Goal: Task Accomplishment & Management: Use online tool/utility

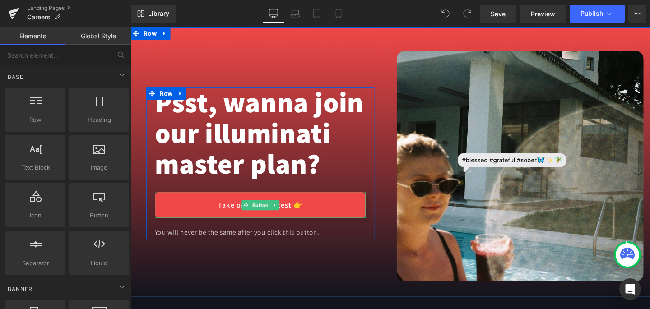
click at [232, 217] on link "Take our Banana test 👉" at bounding box center [267, 214] width 222 height 27
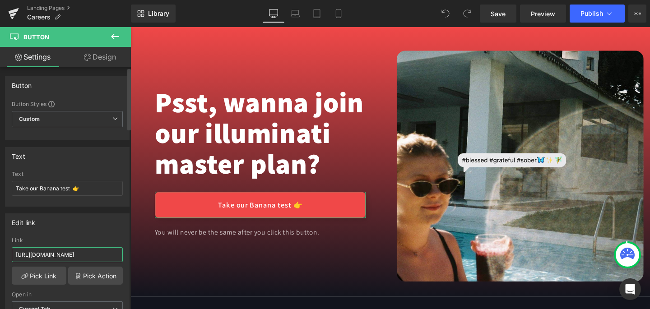
click at [77, 256] on input "https://form.typeform.com/to/TWavbIXp" at bounding box center [67, 254] width 111 height 15
paste input "fzN8oPqJ"
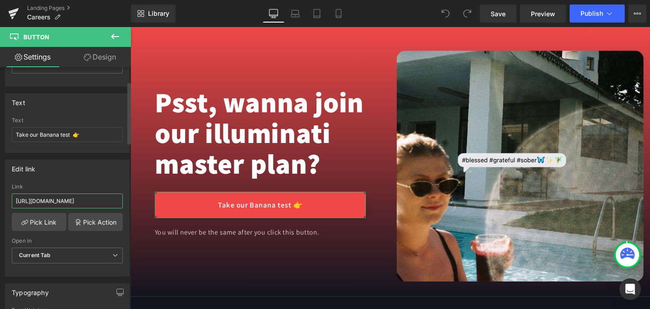
scroll to position [54, 0]
type input "[URL][DOMAIN_NAME]"
click at [80, 238] on div "Open in" at bounding box center [67, 241] width 111 height 6
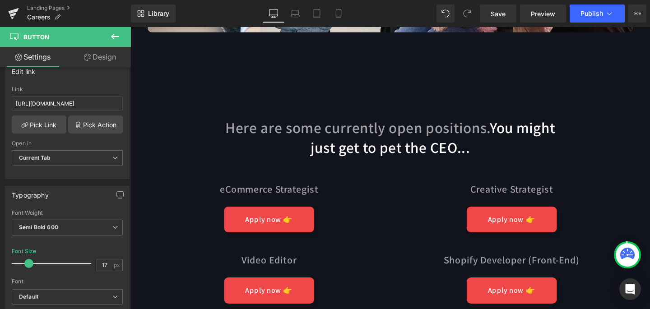
scroll to position [2824, 0]
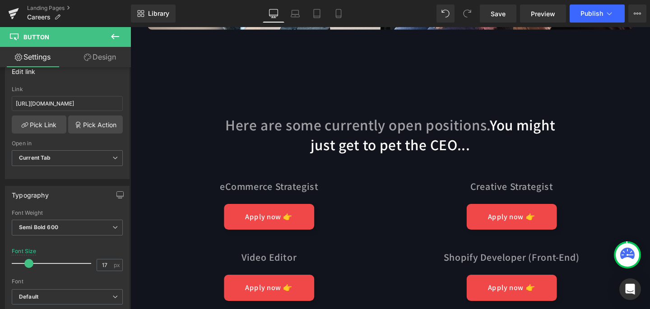
click at [280, 213] on link "Apply now 👉" at bounding box center [276, 226] width 95 height 27
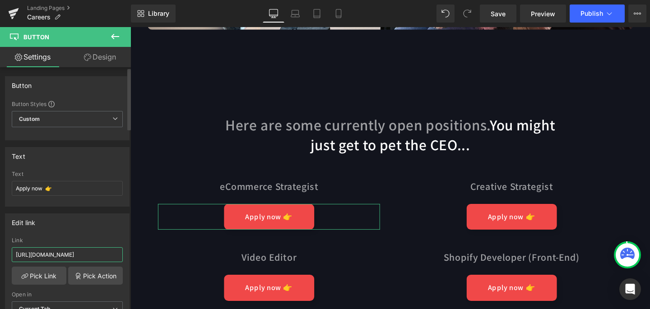
click at [95, 256] on input "[URL][DOMAIN_NAME]" at bounding box center [67, 254] width 111 height 15
type input "[URL][DOMAIN_NAME]"
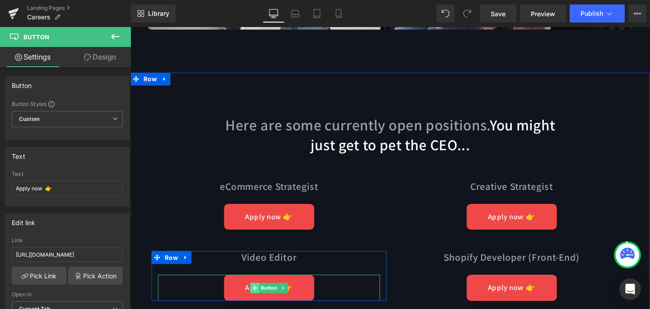
click at [264, 296] on span at bounding box center [261, 301] width 9 height 11
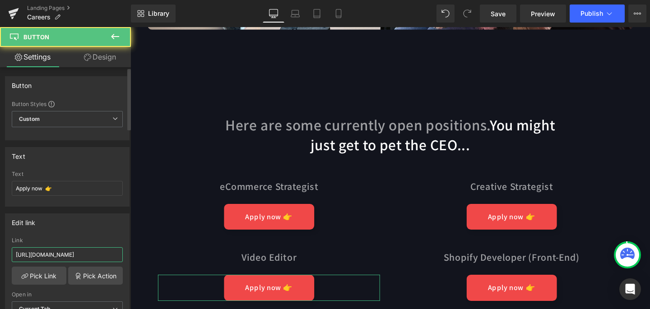
click at [61, 256] on input "https://form.typeform.com/to/A9d6TiPY" at bounding box center [67, 254] width 111 height 15
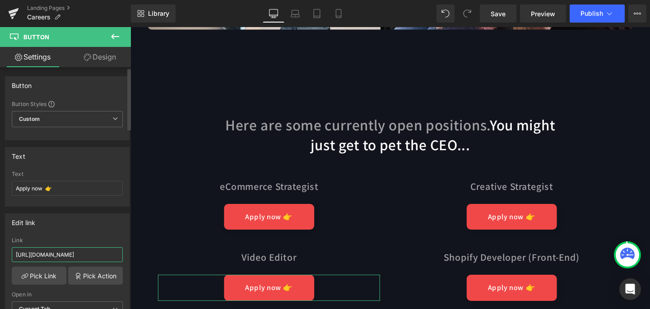
click at [61, 256] on input "https://form.typeform.com/to/A9d6TiPY" at bounding box center [67, 254] width 111 height 15
paste input "fzN8oPqJ"
type input "[URL][DOMAIN_NAME]"
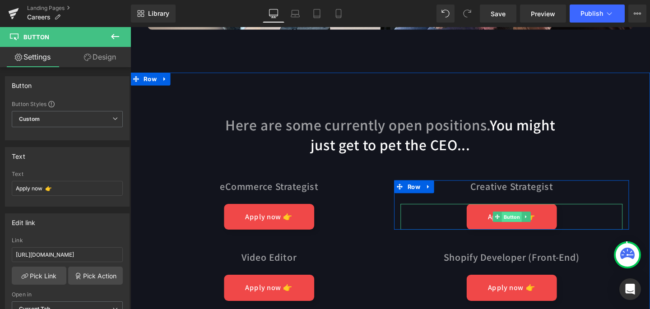
click at [529, 222] on span "Button" at bounding box center [531, 227] width 21 height 11
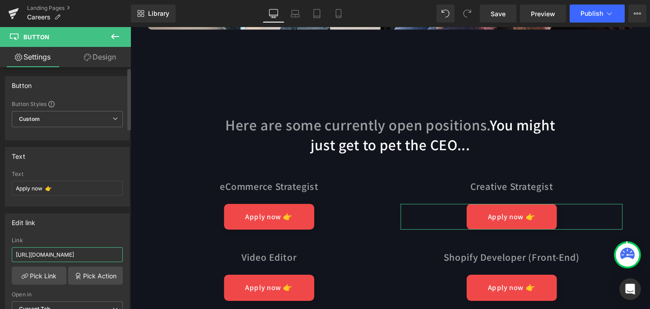
click at [99, 257] on input "https://form.typeform.com/to/tMg7hKA6" at bounding box center [67, 254] width 111 height 15
paste input "fzN8oPqJ"
type input "[URL][DOMAIN_NAME]"
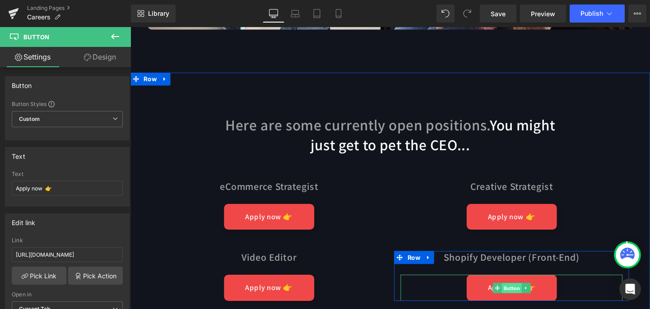
click at [523, 296] on span "Button" at bounding box center [531, 301] width 21 height 11
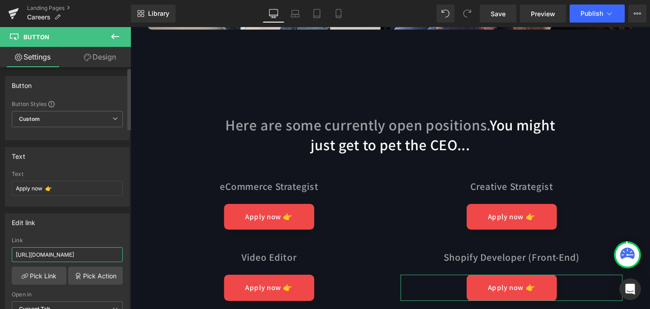
click at [78, 256] on input "https://form.typeform.com/to/N3UKjcRO" at bounding box center [67, 254] width 111 height 15
paste input "fzN8oPqJ"
type input "[URL][DOMAIN_NAME]"
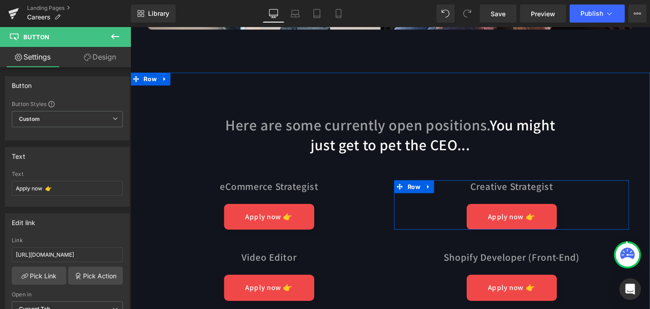
click at [536, 190] on span "Text Block" at bounding box center [527, 195] width 30 height 11
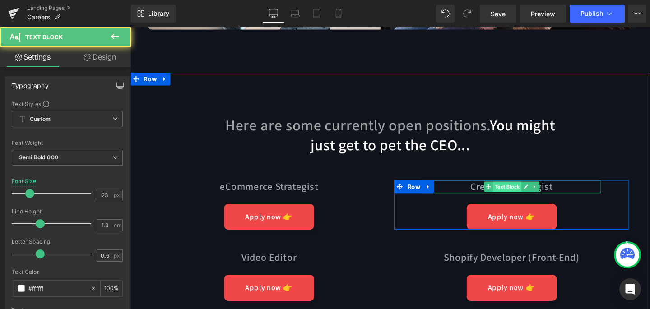
click at [541, 190] on span "Text Block" at bounding box center [527, 195] width 30 height 11
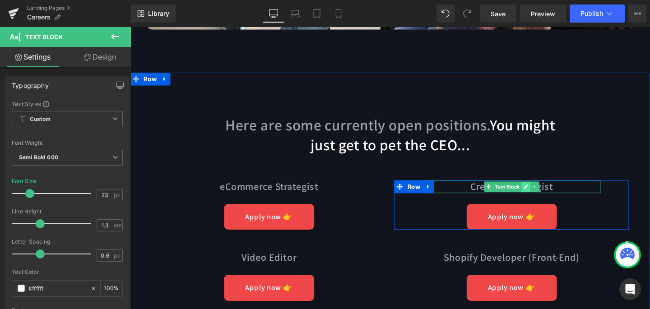
click at [546, 192] on icon at bounding box center [546, 194] width 5 height 5
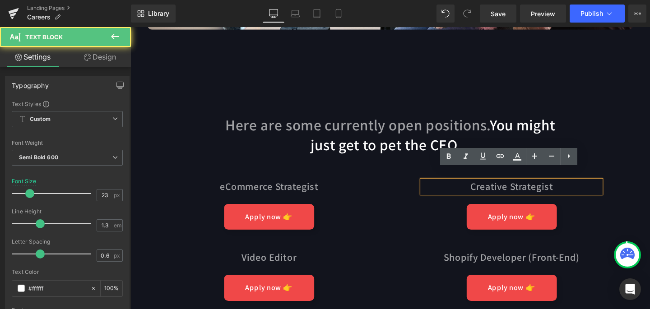
click at [577, 188] on p "Creative Strategist" at bounding box center [531, 195] width 188 height 14
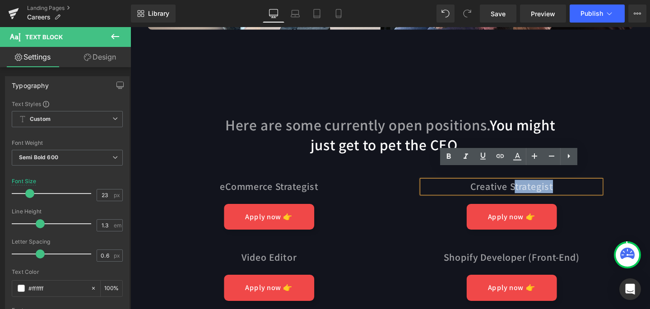
drag, startPoint x: 577, startPoint y: 183, endPoint x: 532, endPoint y: 186, distance: 45.2
click at [532, 188] on p "Creative Strategist" at bounding box center [531, 195] width 188 height 14
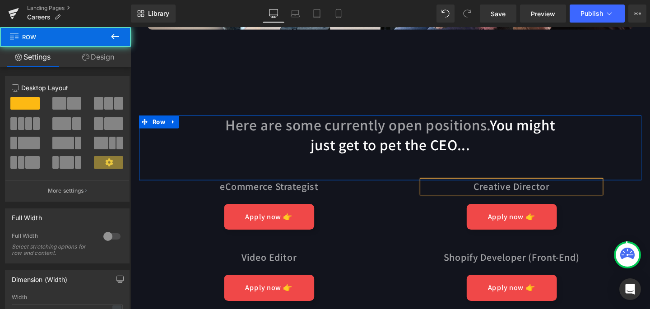
click at [643, 140] on div "Here are some currently open positions. You might just get to pet the CEO... Te…" at bounding box center [404, 154] width 528 height 68
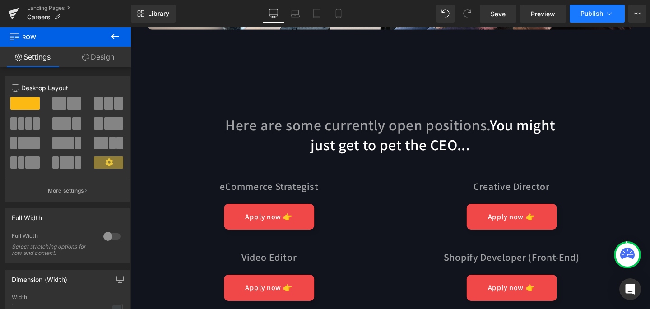
click at [593, 13] on span "Publish" at bounding box center [592, 13] width 23 height 7
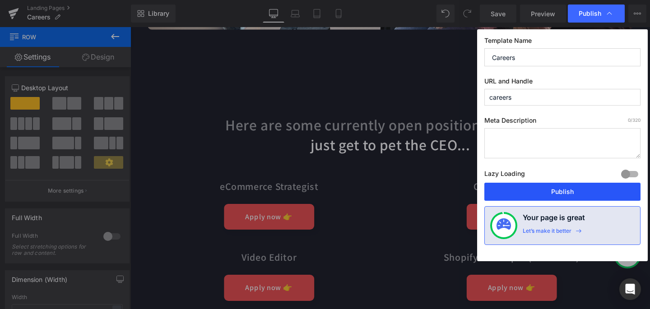
click at [580, 191] on button "Publish" at bounding box center [563, 192] width 156 height 18
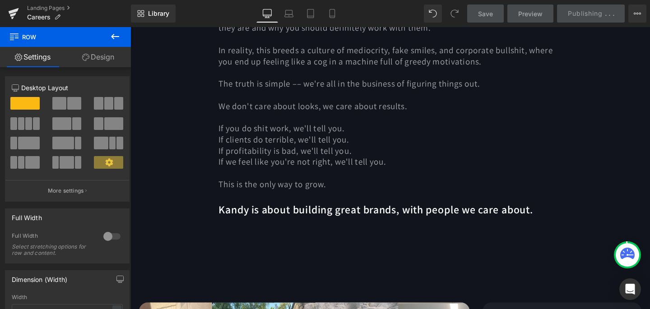
scroll to position [420, 0]
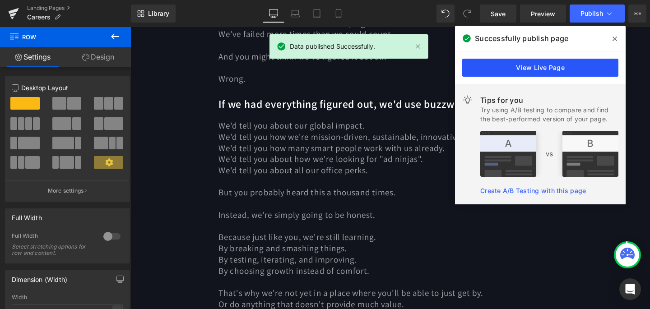
click at [568, 69] on link "View Live Page" at bounding box center [540, 68] width 156 height 18
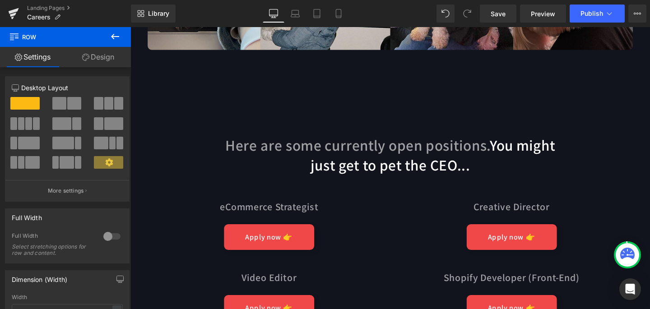
scroll to position [2894, 0]
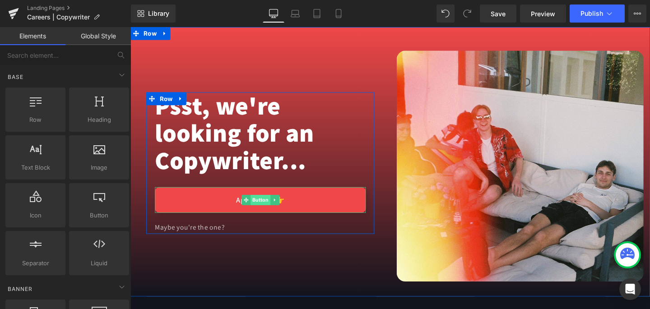
click at [261, 205] on span "Button" at bounding box center [267, 209] width 21 height 11
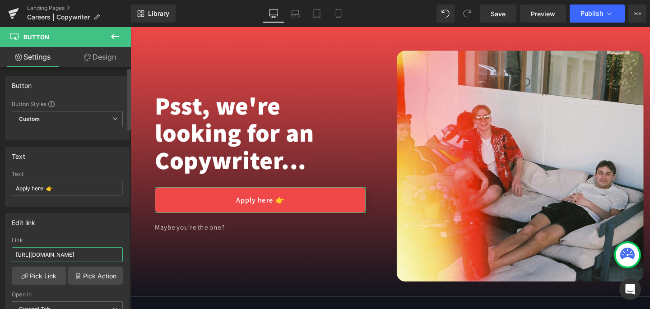
click at [62, 250] on input "https://form.typeform.com/to/qe5XbzmT" at bounding box center [67, 254] width 111 height 15
click at [62, 250] on input "[URL][DOMAIN_NAME]" at bounding box center [67, 254] width 111 height 15
paste input "fzN8oPqJ"
type input "[URL][DOMAIN_NAME]"
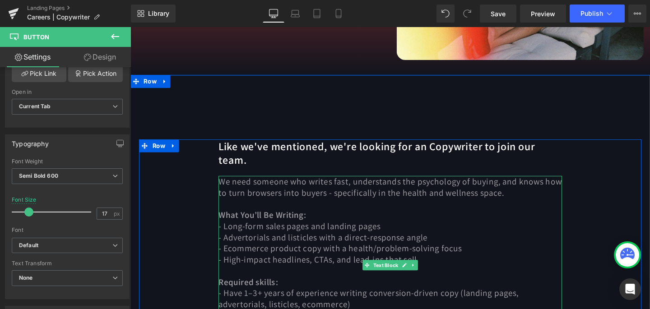
scroll to position [246, 0]
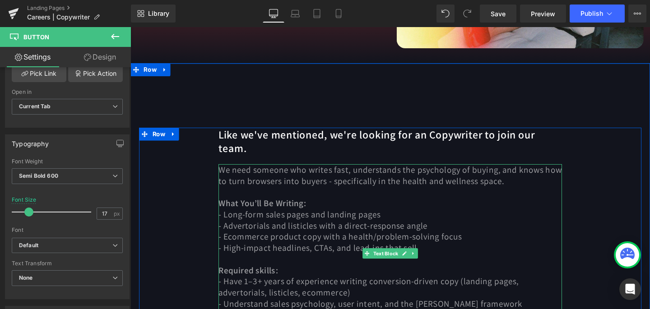
click at [308, 242] on span "- Ecommerce product copy with a health/problem-solving focus" at bounding box center [351, 248] width 256 height 12
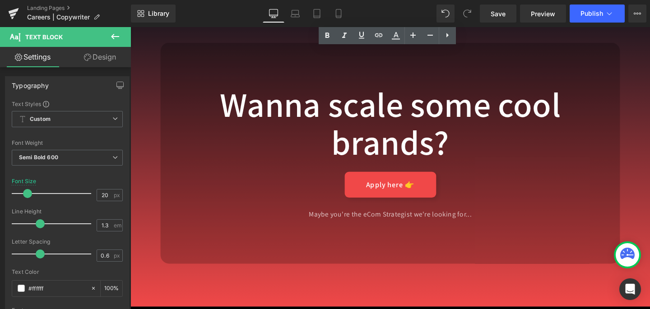
scroll to position [2695, 0]
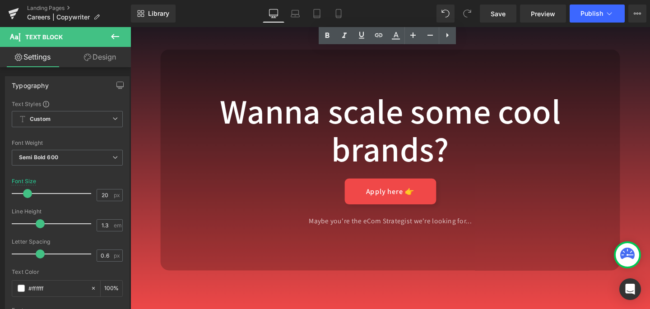
click at [402, 187] on link "Apply here 👉" at bounding box center [404, 200] width 96 height 27
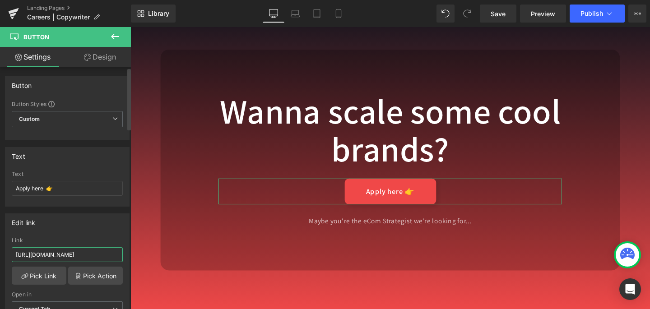
click at [67, 250] on input "[URL][DOMAIN_NAME]" at bounding box center [67, 254] width 111 height 15
paste input "fzN8oPqJ"
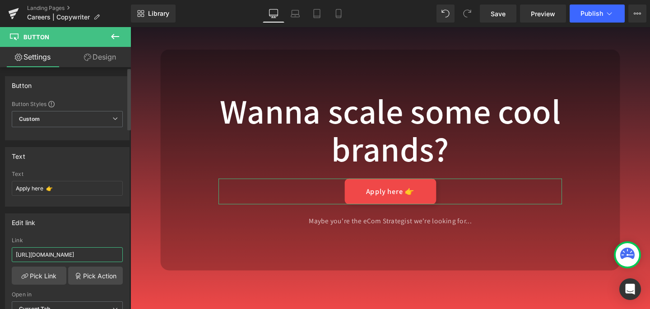
type input "[URL][DOMAIN_NAME]"
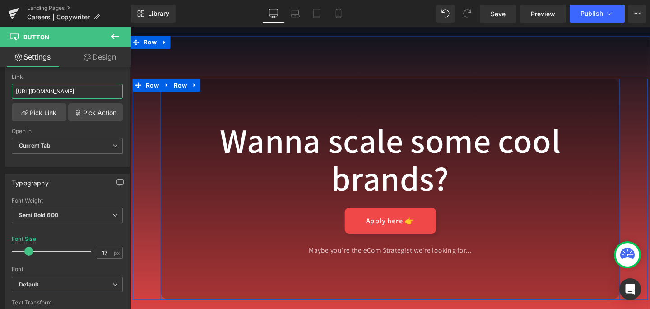
scroll to position [2661, 0]
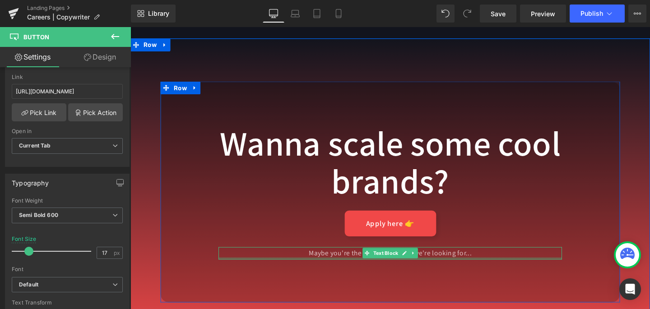
click at [434, 259] on div "Maybe you're the eCom Strategist we're looking for... Text Block" at bounding box center [403, 265] width 361 height 13
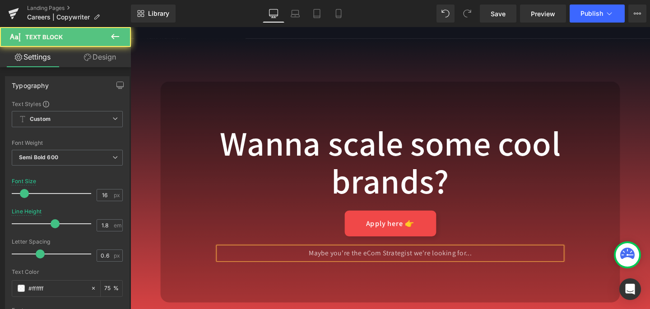
click at [460, 259] on div "Maybe you're the eCom Strategist we're looking for..." at bounding box center [403, 265] width 361 height 13
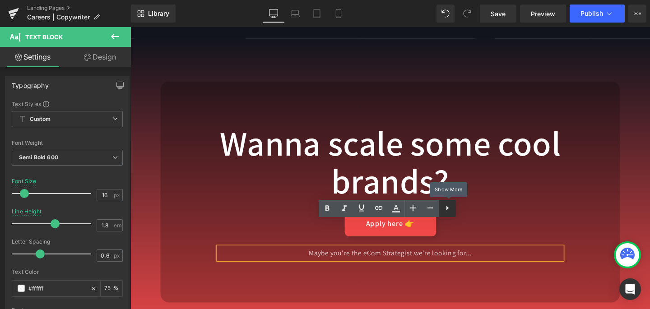
click at [448, 211] on icon at bounding box center [447, 208] width 11 height 11
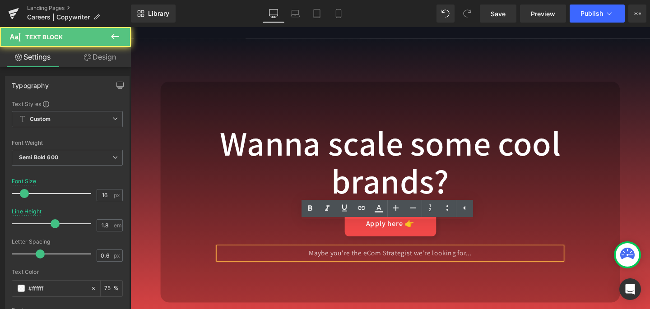
click at [483, 259] on p "Maybe you're the eCom Strategist we're looking for..." at bounding box center [403, 265] width 361 height 13
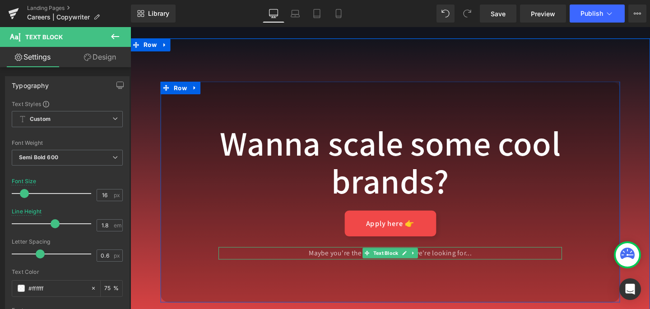
click at [553, 259] on p "Maybe you're the eCom Strategist we're looking for..." at bounding box center [403, 265] width 361 height 13
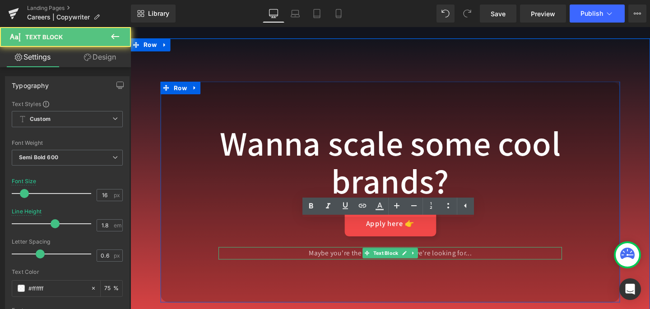
click at [553, 259] on p "Maybe you're the eCom Strategist we're looking for..." at bounding box center [403, 265] width 361 height 13
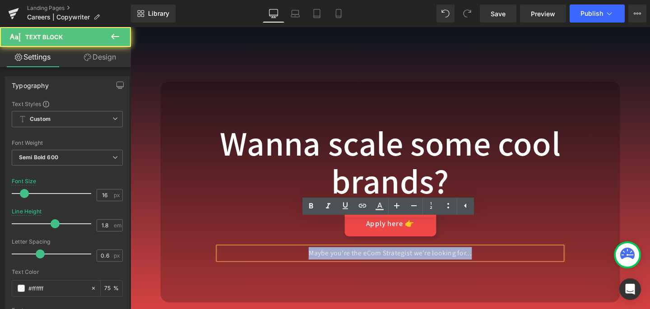
click at [553, 259] on p "Maybe you're the eCom Strategist we're looking for..." at bounding box center [403, 265] width 361 height 13
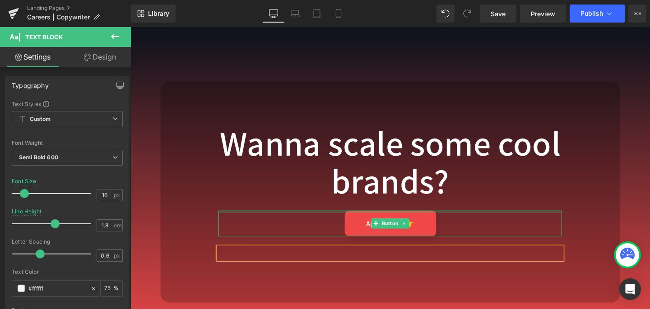
click at [551, 220] on div at bounding box center [403, 221] width 361 height 2
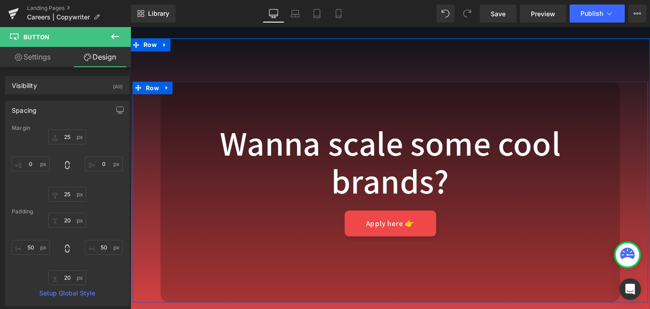
click at [650, 220] on div "Wanna scale some cool brands? Text Block Apply here 👉 Button Text Block Row 120…" at bounding box center [404, 200] width 542 height 233
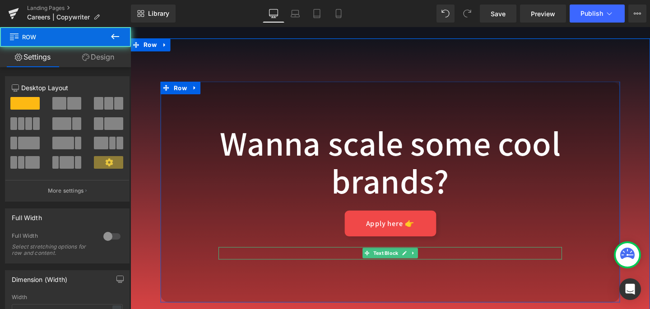
click at [519, 259] on p at bounding box center [403, 265] width 361 height 13
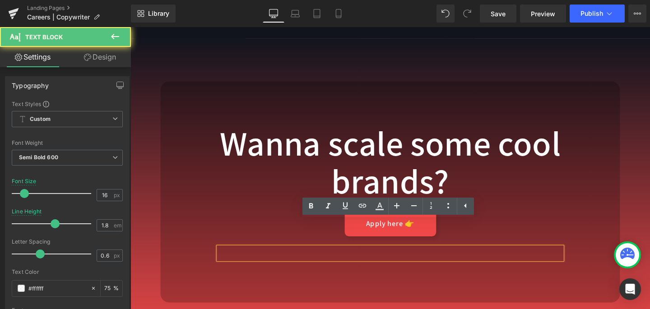
click at [515, 259] on div at bounding box center [403, 265] width 361 height 13
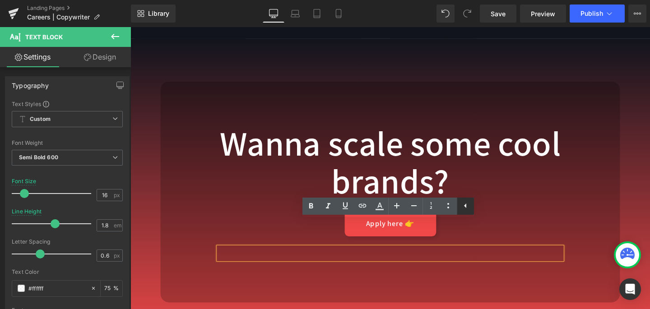
click at [468, 210] on icon at bounding box center [465, 206] width 11 height 11
click at [448, 259] on p at bounding box center [403, 265] width 361 height 13
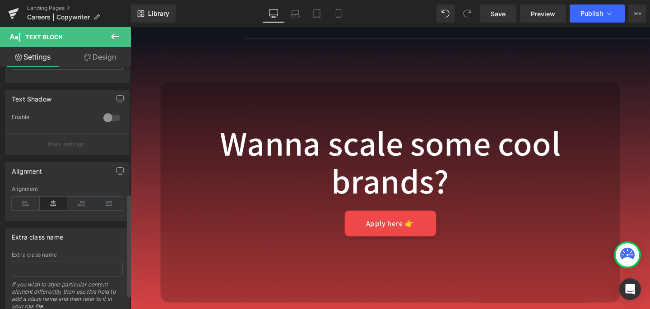
scroll to position [330, 0]
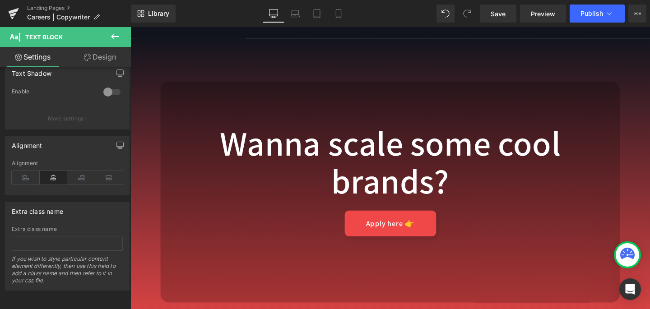
click at [255, 276] on div "Wanna scale some cool brands? Text Block Apply here 👉 Button Text Block Row 120…" at bounding box center [403, 200] width 483 height 233
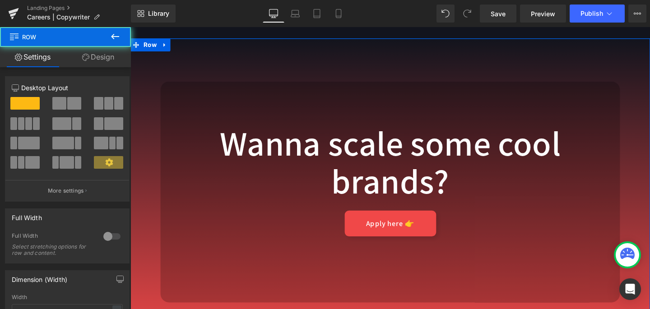
click at [236, 309] on div "Wanna scale some cool brands? Text Block Apply here 👉 Button Text Block Row 120…" at bounding box center [404, 200] width 546 height 323
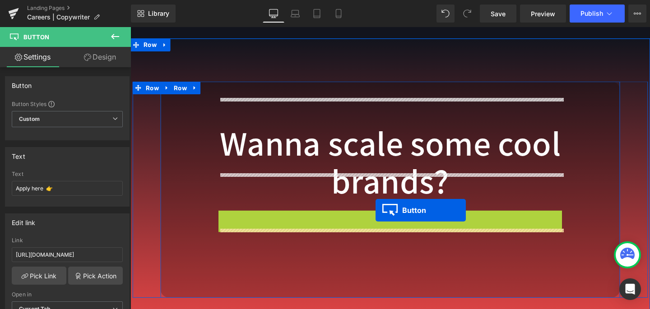
drag, startPoint x: 388, startPoint y: 206, endPoint x: 388, endPoint y: 219, distance: 12.7
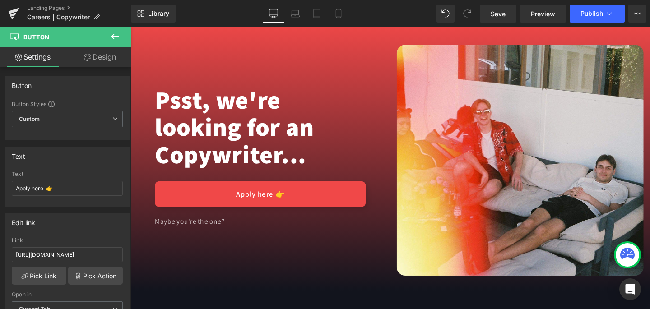
scroll to position [0, 0]
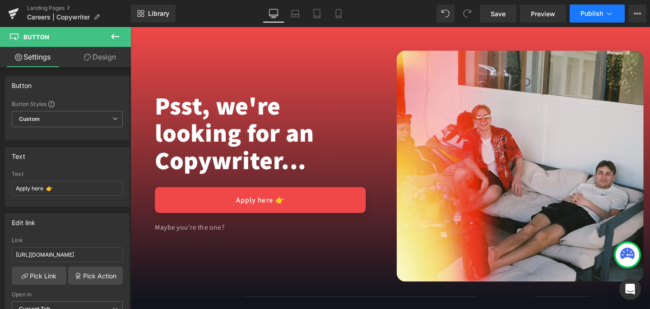
click at [588, 14] on span "Publish" at bounding box center [592, 13] width 23 height 7
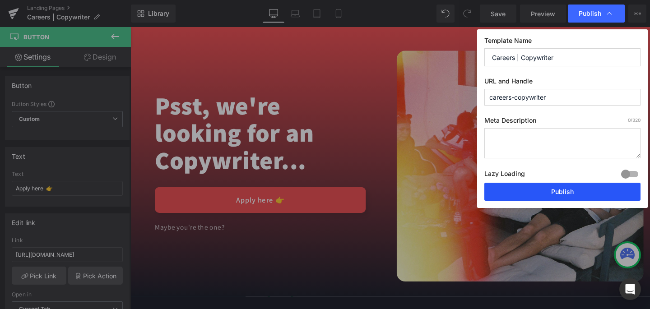
click at [550, 198] on button "Publish" at bounding box center [563, 192] width 156 height 18
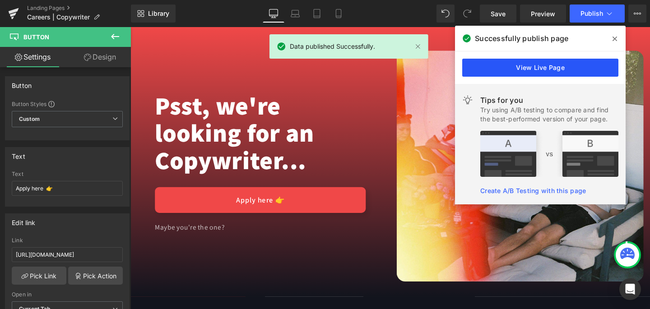
click at [525, 75] on link "View Live Page" at bounding box center [540, 68] width 156 height 18
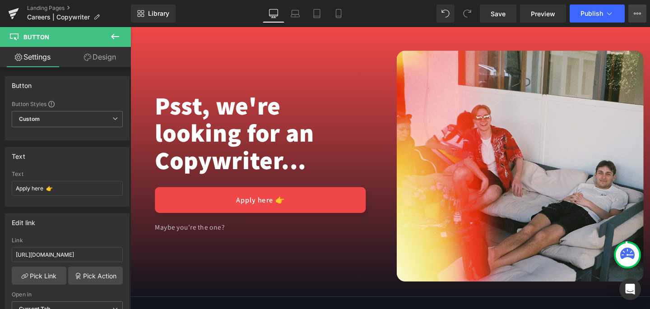
click at [635, 14] on icon at bounding box center [637, 13] width 7 height 7
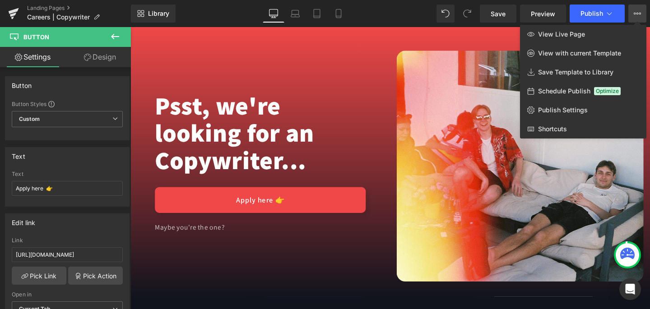
click at [276, 87] on div at bounding box center [391, 168] width 520 height 282
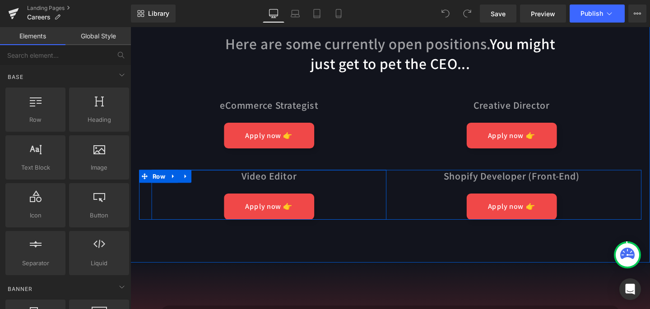
scroll to position [2903, 0]
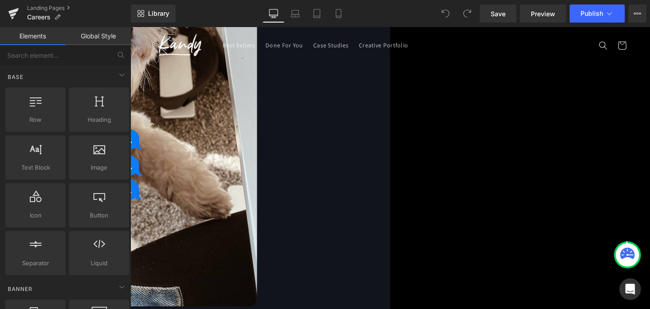
scroll to position [2838, 0]
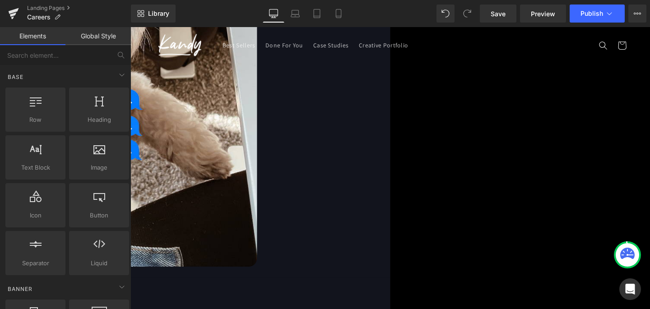
click at [131, 27] on span "Button" at bounding box center [131, 27] width 0 height 0
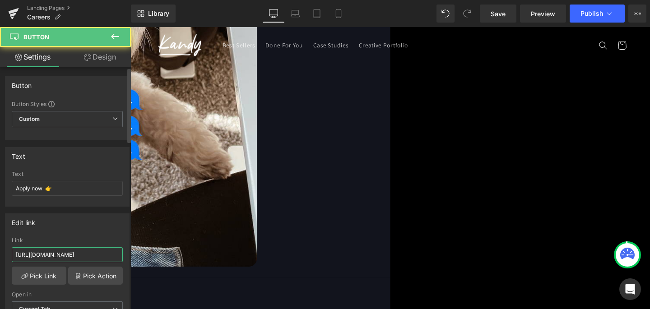
click at [98, 252] on input "[URL][DOMAIN_NAME]" at bounding box center [67, 254] width 111 height 15
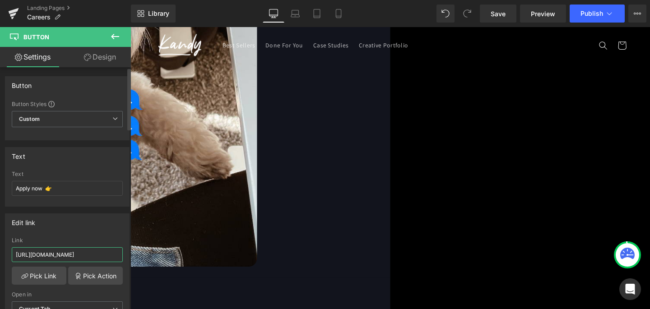
click at [98, 252] on input "[URL][DOMAIN_NAME]" at bounding box center [67, 254] width 111 height 15
paste input "kandyforscale.com/pages/ecom-strategist?_ab=0&key=1754911120727"
type input "https://kandyforscale.com/pages/ecom-strategist?_ab=0&key=1754911120727"
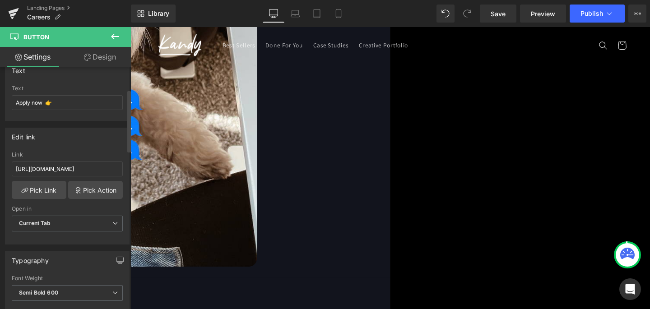
scroll to position [0, 0]
click at [92, 241] on div at bounding box center [67, 239] width 111 height 6
click at [589, 21] on button "Publish" at bounding box center [597, 14] width 55 height 18
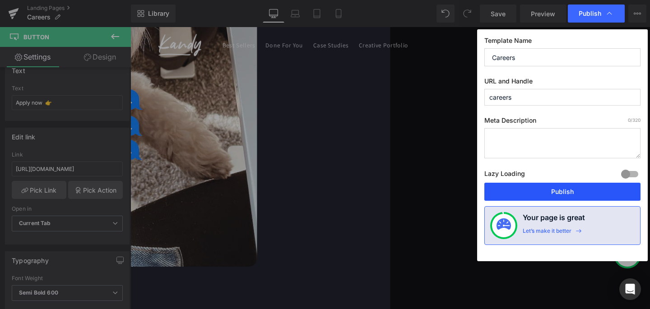
click at [557, 195] on button "Publish" at bounding box center [563, 192] width 156 height 18
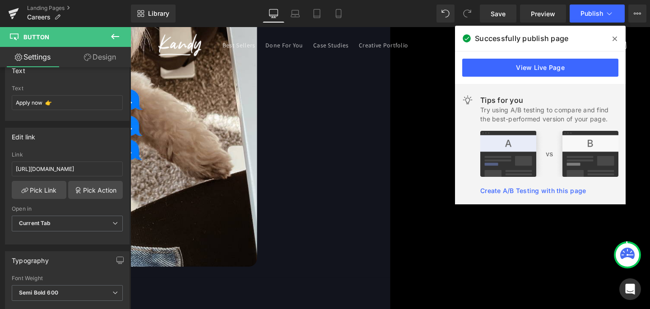
click at [616, 38] on icon at bounding box center [615, 38] width 5 height 7
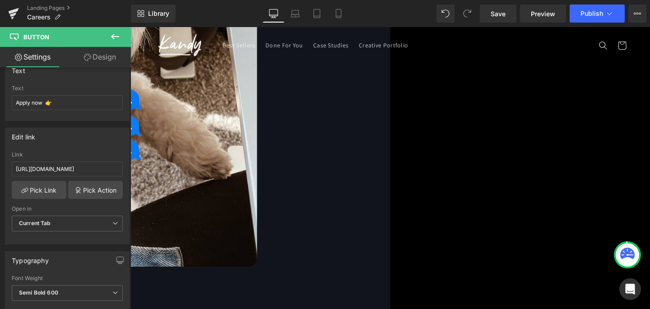
click at [131, 27] on span "Button" at bounding box center [131, 27] width 0 height 0
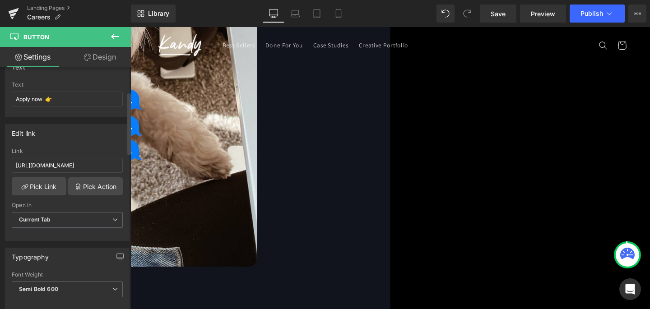
scroll to position [79, 0]
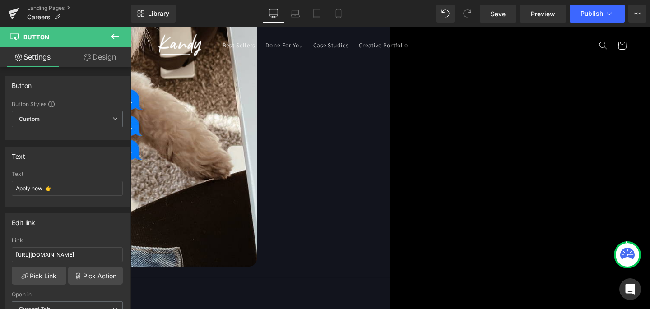
click at [131, 27] on link at bounding box center [131, 27] width 0 height 0
click at [78, 253] on input "[URL][DOMAIN_NAME]" at bounding box center [67, 254] width 111 height 15
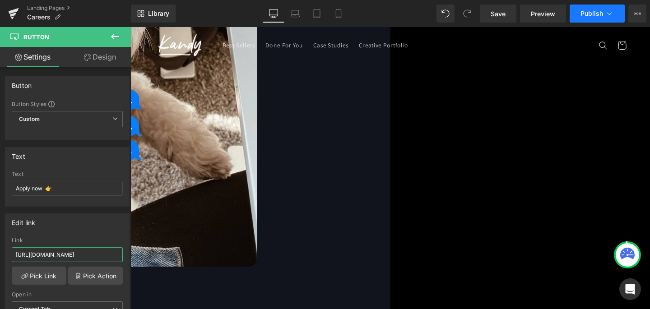
type input "https://kandyforscale.com/pages/video-editor?_ab=0&key=1754911730461"
click at [589, 17] on span "Publish" at bounding box center [592, 13] width 23 height 7
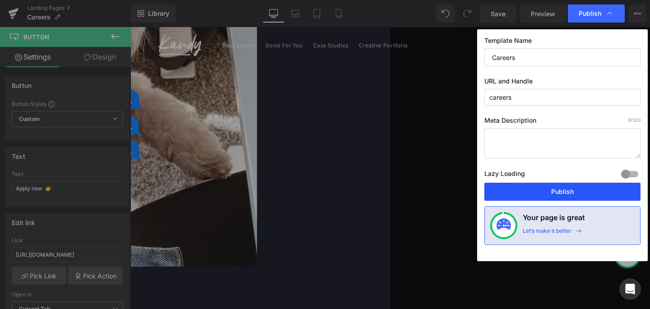
click at [545, 194] on button "Publish" at bounding box center [563, 192] width 156 height 18
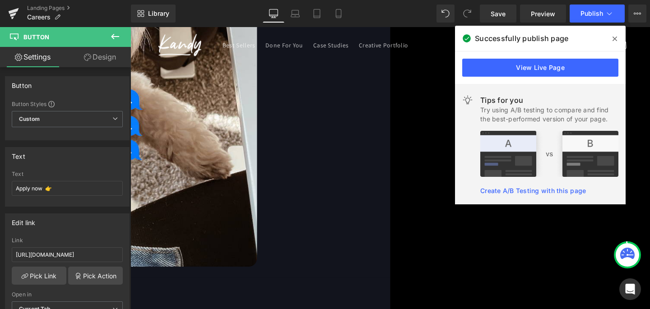
click at [614, 41] on icon at bounding box center [615, 38] width 5 height 7
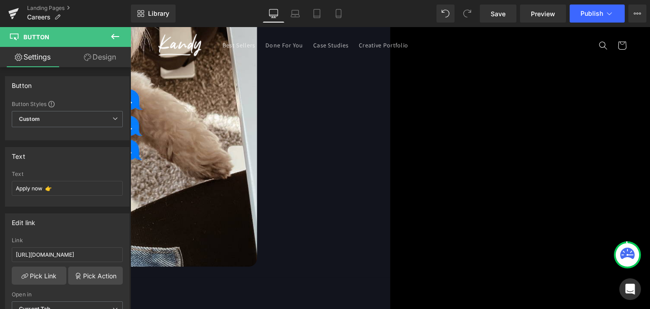
click at [131, 27] on span "Text Block" at bounding box center [131, 27] width 0 height 0
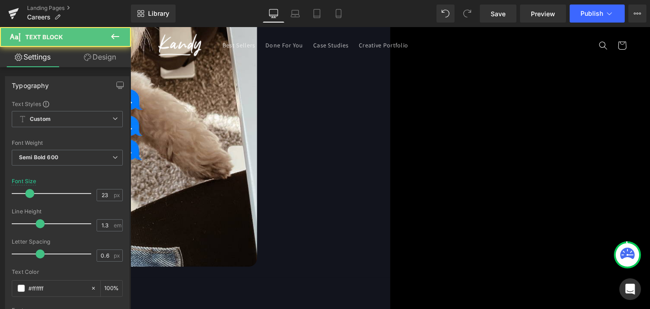
click at [131, 27] on span "Text Block" at bounding box center [131, 27] width 0 height 0
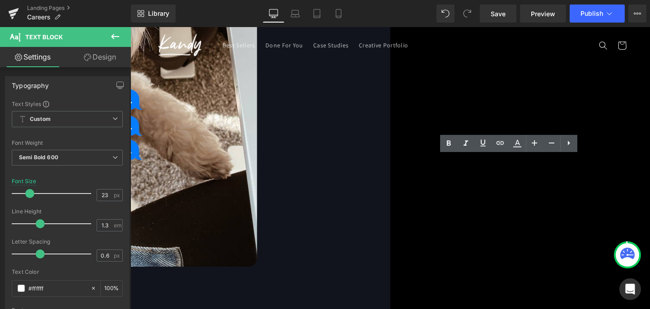
copy span "Creative Director"
click at [131, 27] on span "Button" at bounding box center [131, 27] width 0 height 0
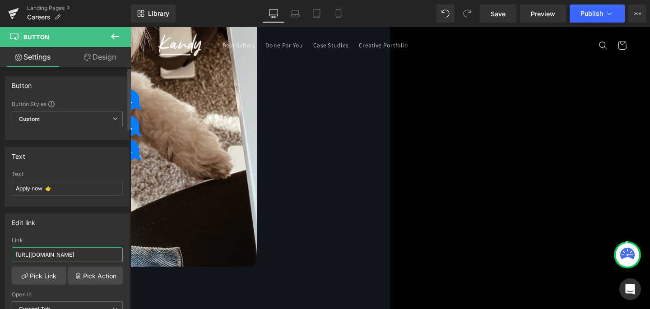
click at [60, 255] on input "https://kandyforscale.com/pages/video-editor?_ab=0&key=1754911730461" at bounding box center [67, 254] width 111 height 15
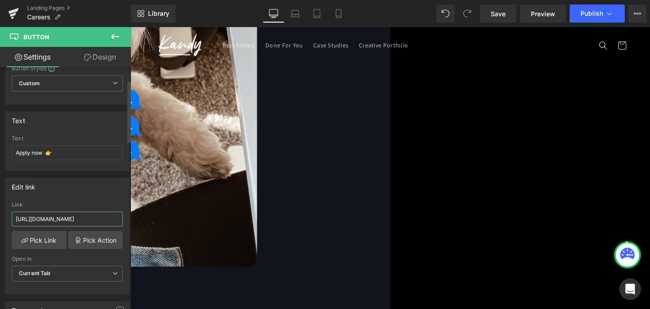
scroll to position [51, 0]
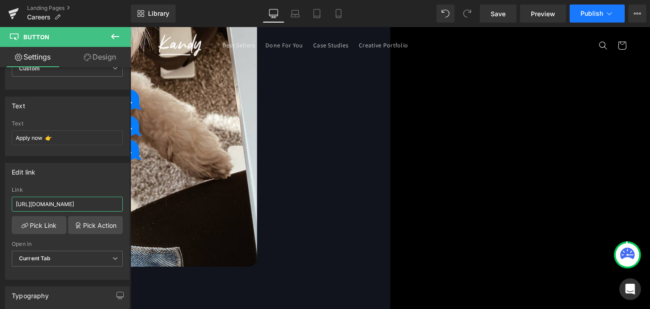
type input "https://kandyforscale.com/pages/creative-director?_ab=0&key=1754911892080"
click at [597, 18] on button "Publish" at bounding box center [597, 14] width 55 height 18
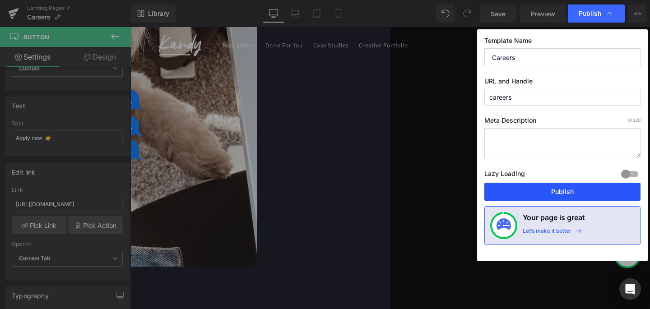
click at [546, 188] on button "Publish" at bounding box center [563, 192] width 156 height 18
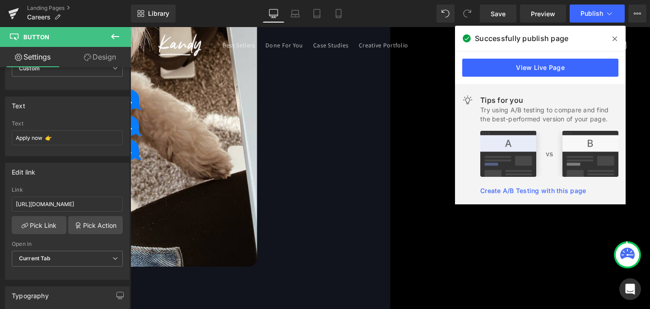
click at [618, 41] on span at bounding box center [615, 39] width 14 height 14
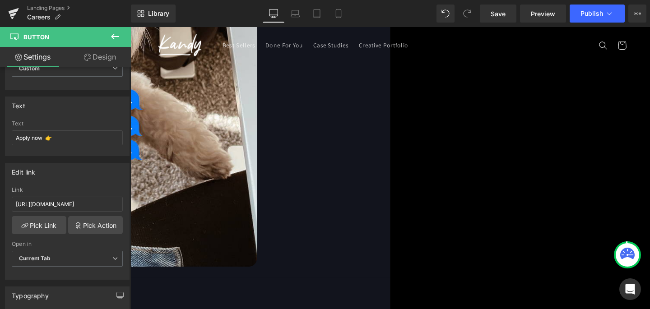
click at [131, 27] on span "Button" at bounding box center [131, 27] width 0 height 0
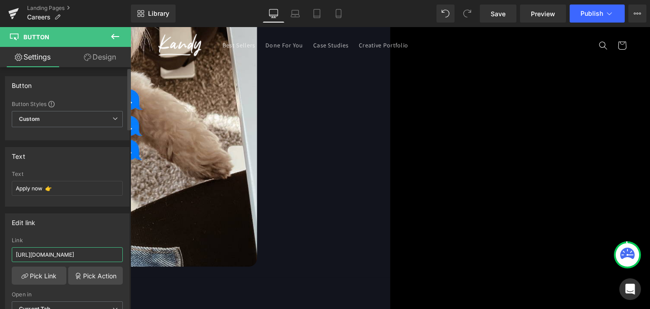
click at [86, 252] on input "[URL][DOMAIN_NAME]" at bounding box center [67, 254] width 111 height 15
paste input "kandyforscale.com/pages/dev?_ab=0&key=1754912025922"
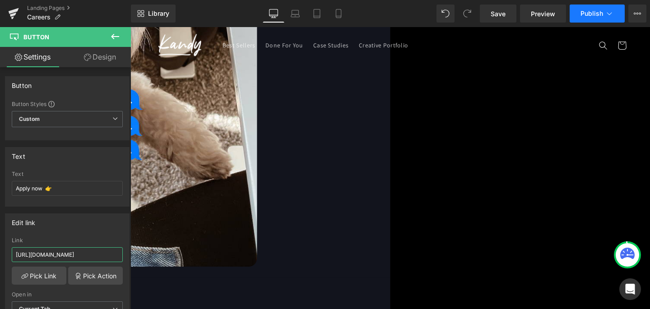
type input "https://kandyforscale.com/pages/dev?_ab=0&key=1754912025922"
click at [583, 14] on span "Publish" at bounding box center [592, 13] width 23 height 7
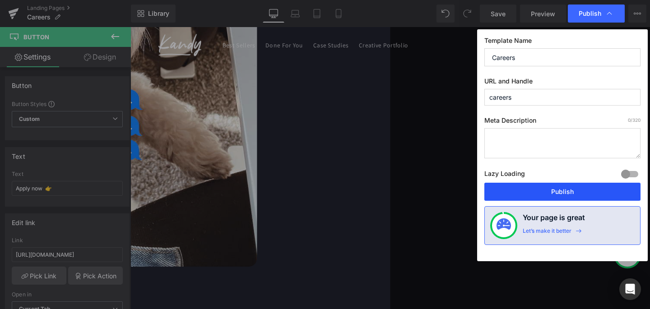
click at [571, 191] on button "Publish" at bounding box center [563, 192] width 156 height 18
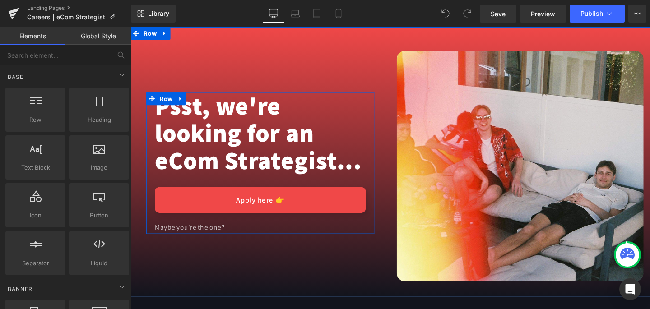
click at [284, 215] on link "Apply here 👉" at bounding box center [267, 209] width 222 height 27
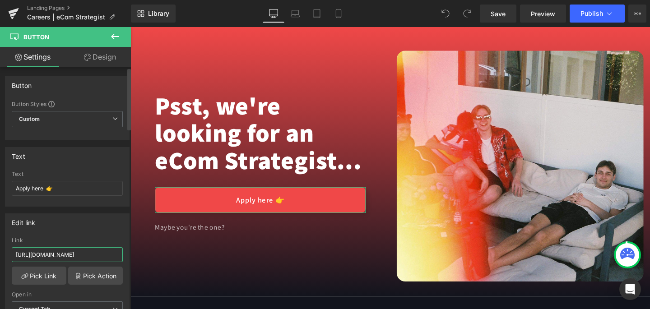
click at [80, 253] on input "[URL][DOMAIN_NAME]" at bounding box center [67, 254] width 111 height 15
type input "[URL][DOMAIN_NAME]"
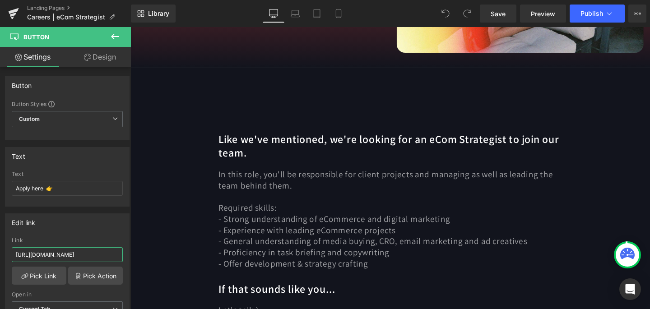
scroll to position [257, 0]
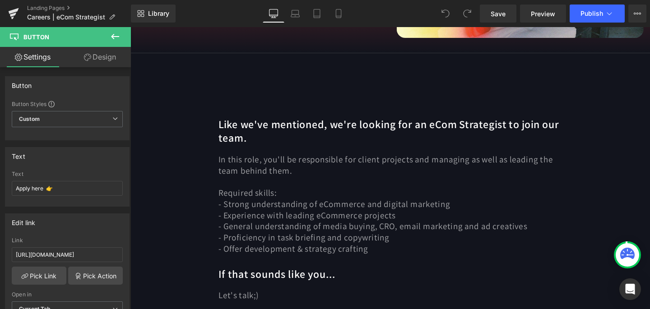
click at [313, 182] on p "In this role, you'll be responsible for client projects and managing as well as…" at bounding box center [403, 171] width 361 height 23
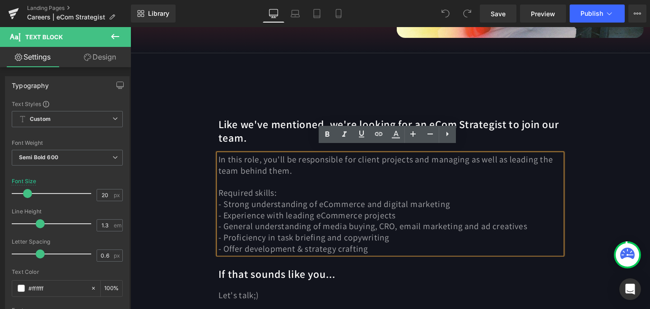
scroll to position [282, 0]
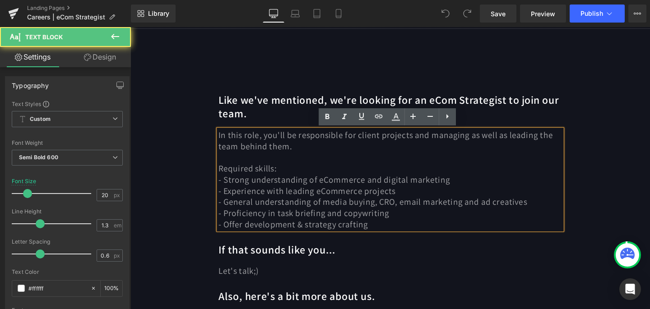
click at [346, 205] on span "- General understanding of media buying, CRO, email marketing and ad creatives" at bounding box center [385, 211] width 325 height 12
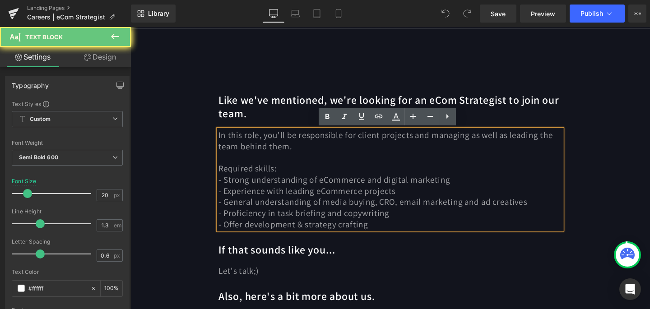
click at [401, 212] on span "- General understanding of media buying, CRO, email marketing and ad creatives" at bounding box center [385, 211] width 325 height 12
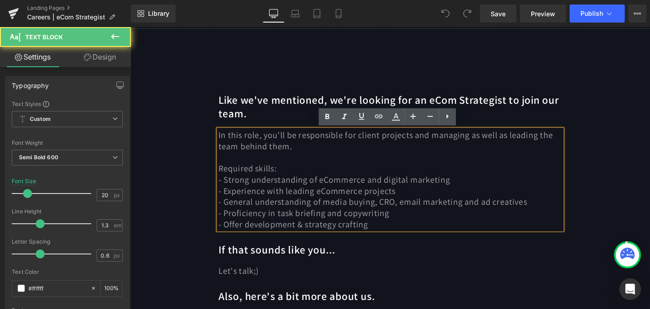
click at [434, 203] on p "- Experience with leading eCommerce projects" at bounding box center [403, 200] width 361 height 12
click at [448, 219] on p "- Proficiency in task briefing and copywriting" at bounding box center [403, 223] width 361 height 12
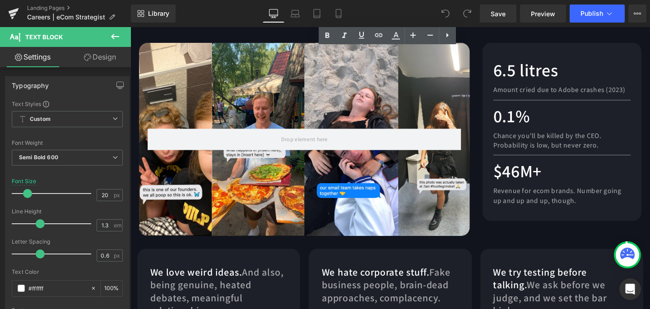
scroll to position [1500, 0]
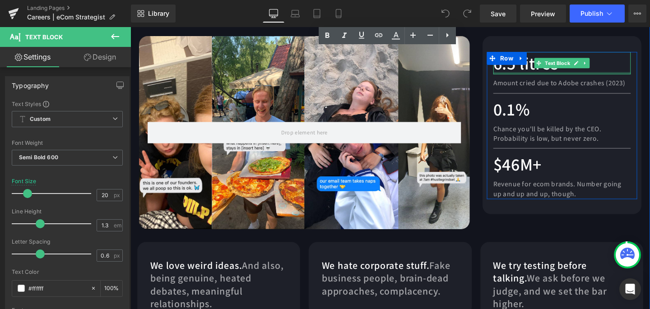
click at [647, 86] on span "Amount cried due to Adobe crashes (2023)" at bounding box center [581, 85] width 139 height 9
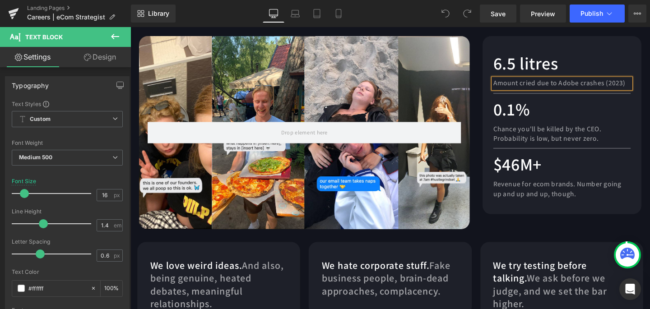
click at [648, 85] on span "Amount cried due to Adobe crashes (2023)" at bounding box center [581, 85] width 139 height 9
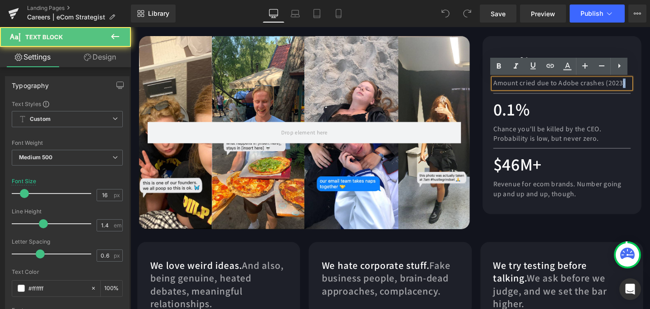
click at [648, 85] on span "Amount cried due to Adobe crashes (2023)" at bounding box center [581, 85] width 139 height 9
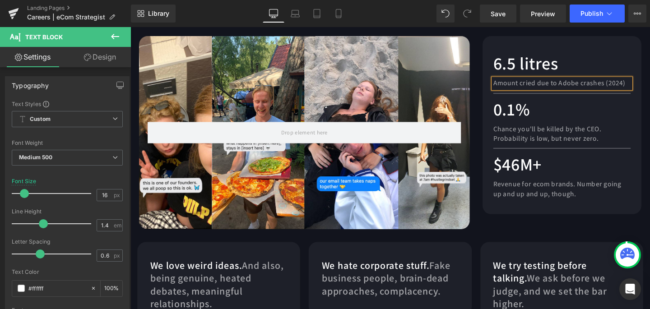
click at [592, 247] on div "Row 6.5 litres Text Block Amount cried due to Adobe crashes (2024) Text Block S…" at bounding box center [404, 190] width 546 height 307
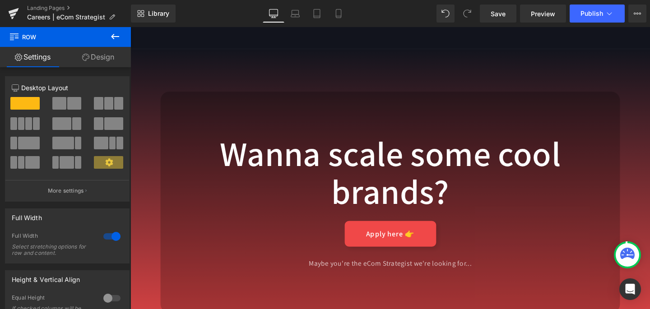
scroll to position [2576, 0]
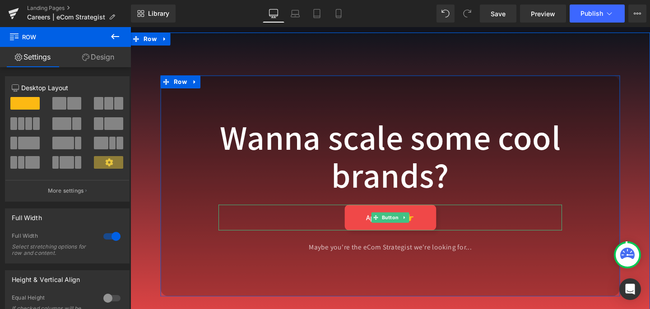
click at [401, 236] on link "Apply here 👉" at bounding box center [404, 227] width 96 height 27
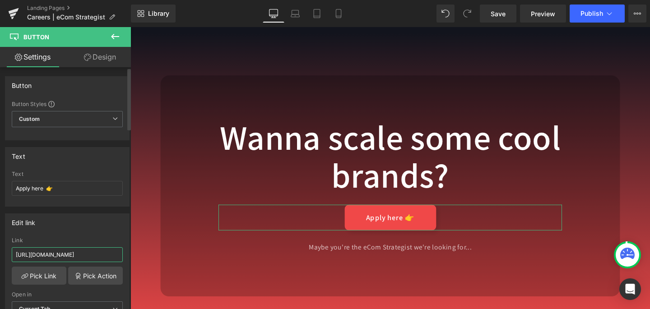
click at [88, 256] on input "https://form.typeform.com/to/qe5XbzmT" at bounding box center [67, 254] width 111 height 15
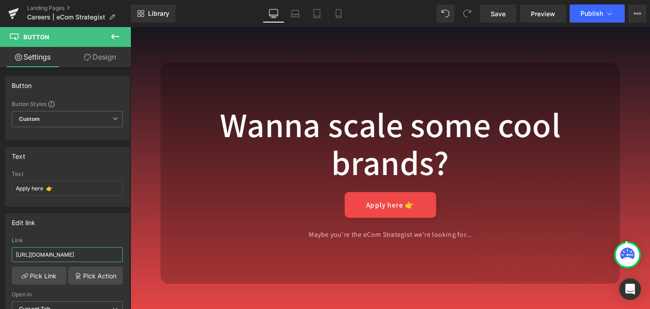
scroll to position [2577, 0]
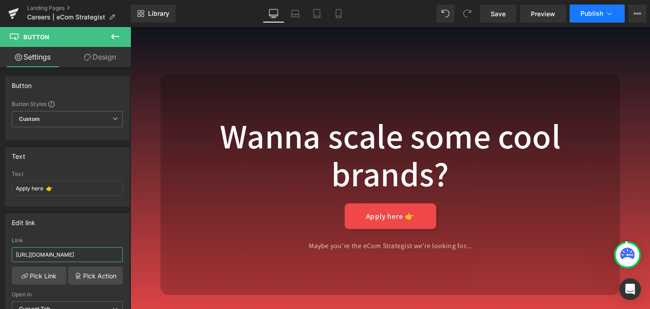
type input "[URL][DOMAIN_NAME]"
click at [588, 14] on span "Publish" at bounding box center [592, 13] width 23 height 7
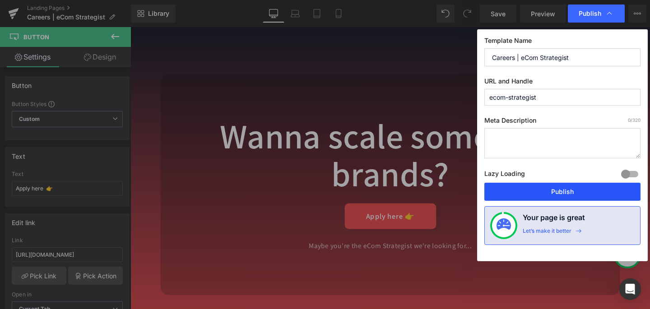
click at [566, 197] on button "Publish" at bounding box center [563, 192] width 156 height 18
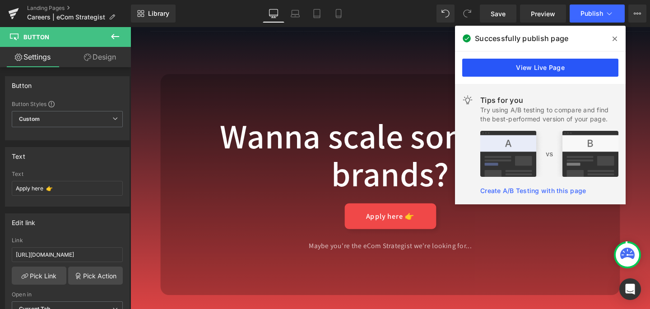
click at [546, 62] on link "View Live Page" at bounding box center [540, 68] width 156 height 18
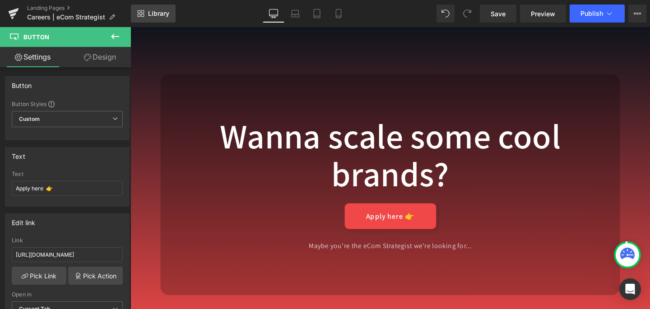
click at [154, 16] on span "Library" at bounding box center [158, 13] width 21 height 8
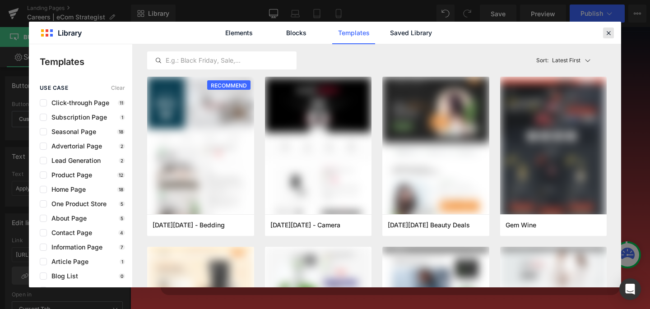
click at [611, 33] on icon at bounding box center [609, 33] width 8 height 8
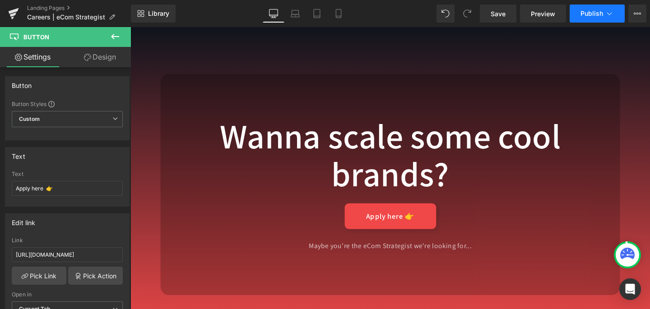
click at [576, 16] on button "Publish" at bounding box center [597, 14] width 55 height 18
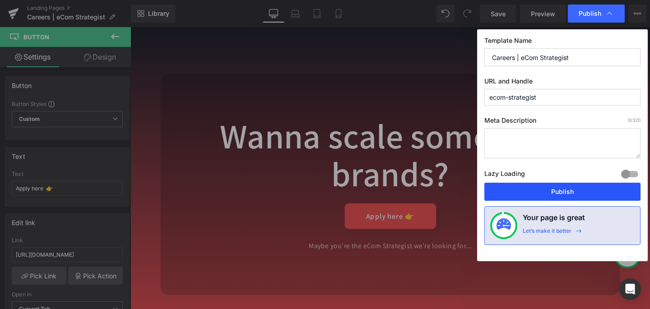
click at [546, 195] on button "Publish" at bounding box center [563, 192] width 156 height 18
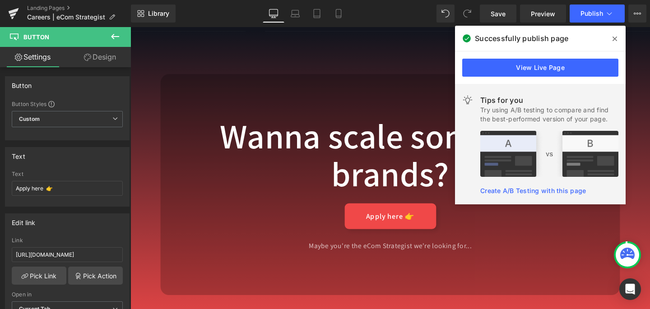
click at [616, 41] on icon at bounding box center [615, 38] width 5 height 7
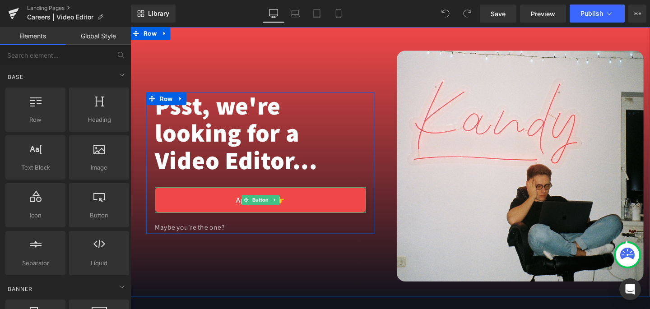
click at [289, 211] on link "Apply here 👉" at bounding box center [267, 209] width 222 height 27
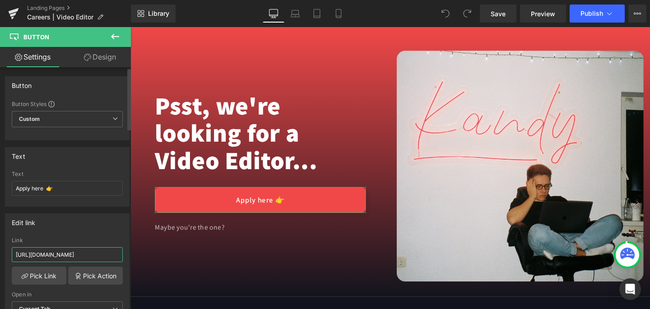
click at [73, 257] on input "https://form.typeform.com/to/A9d6TiPY" at bounding box center [67, 254] width 111 height 15
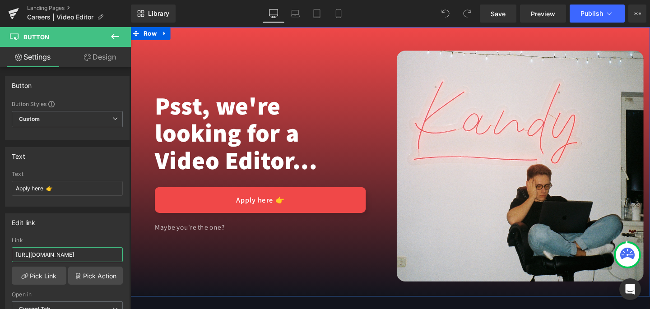
type input "[URL][DOMAIN_NAME]"
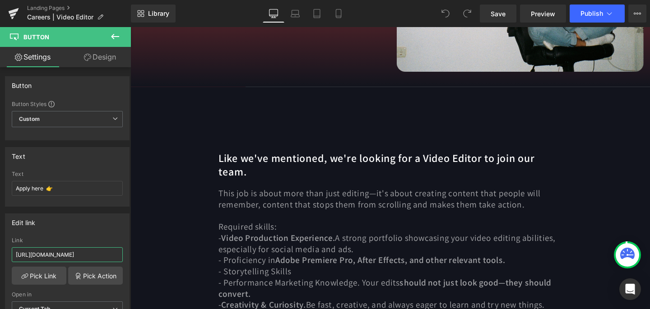
scroll to position [245, 0]
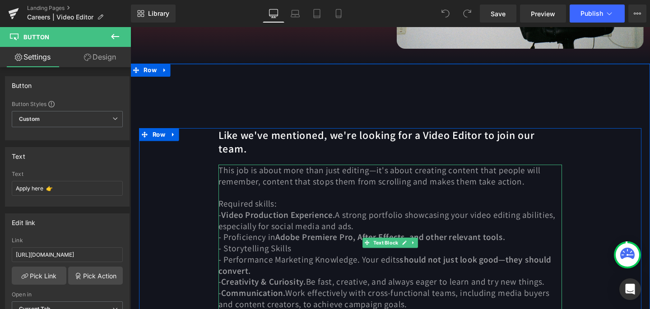
click at [376, 219] on p "- Video Production Experience. A strong portfolio showcasing your video editing…" at bounding box center [403, 230] width 361 height 23
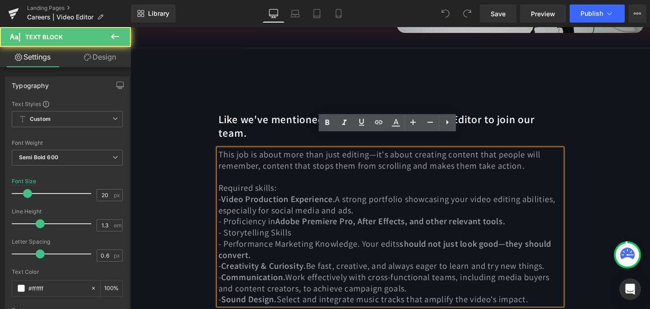
scroll to position [262, 0]
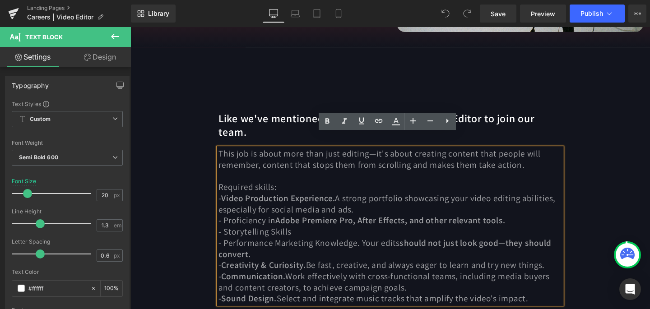
click at [383, 154] on span "This job is about more than just editing—it's about creating content that peopl…" at bounding box center [392, 165] width 339 height 23
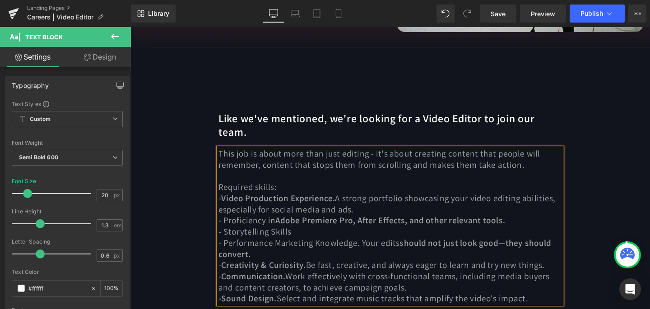
click at [323, 190] on p "Required skills:" at bounding box center [403, 196] width 361 height 12
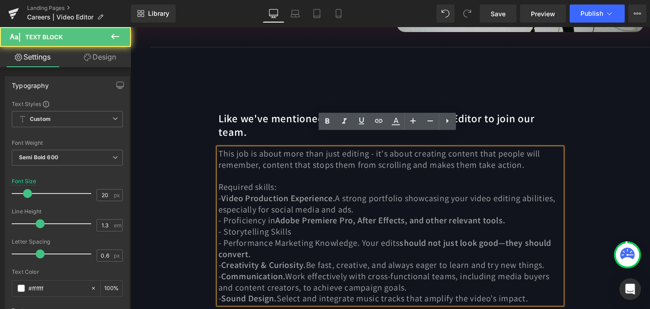
click at [323, 190] on p "Required skills:" at bounding box center [403, 196] width 361 height 12
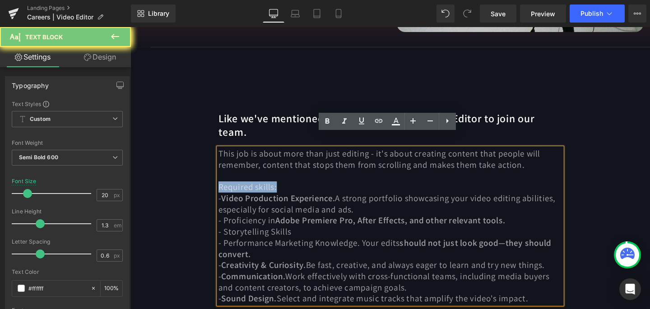
click at [323, 190] on p "Required skills:" at bounding box center [403, 196] width 361 height 12
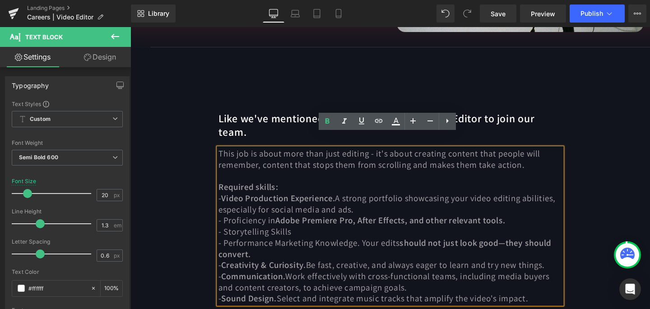
click at [329, 190] on p "Required skills:" at bounding box center [403, 196] width 361 height 12
click at [365, 237] on p "- Storytelling Skills" at bounding box center [403, 243] width 361 height 12
click at [521, 248] on span "should not just look good—they should convert." at bounding box center [398, 259] width 350 height 23
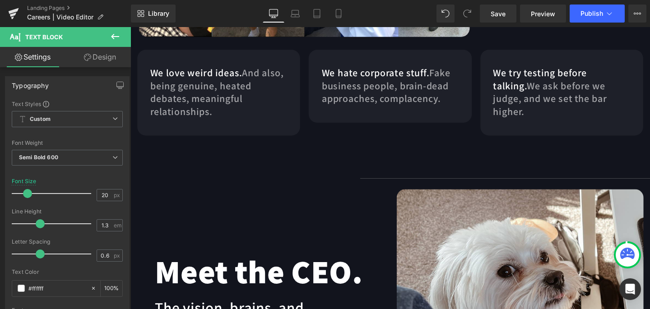
scroll to position [1424, 0]
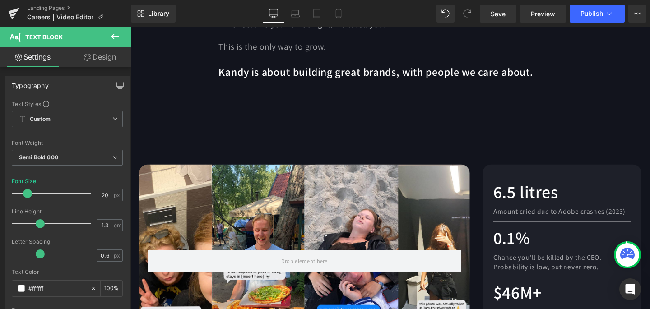
click at [645, 216] on span "Amount cried due to Adobe crashes (2023)" at bounding box center [581, 220] width 139 height 9
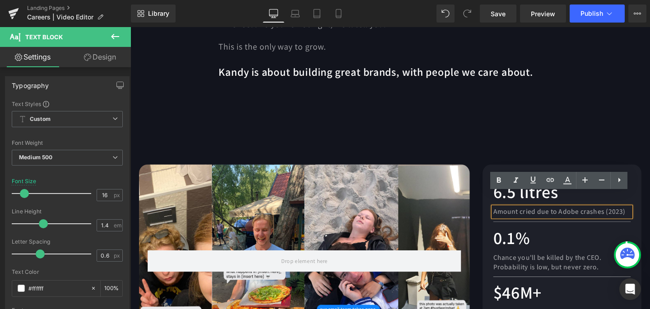
click at [646, 216] on span "Amount cried due to Adobe crashes (2023)" at bounding box center [581, 220] width 139 height 9
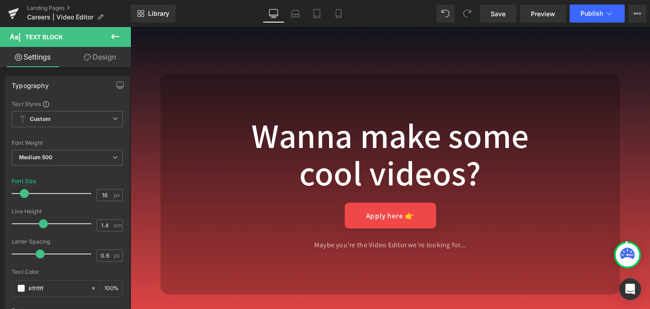
scroll to position [2647, 0]
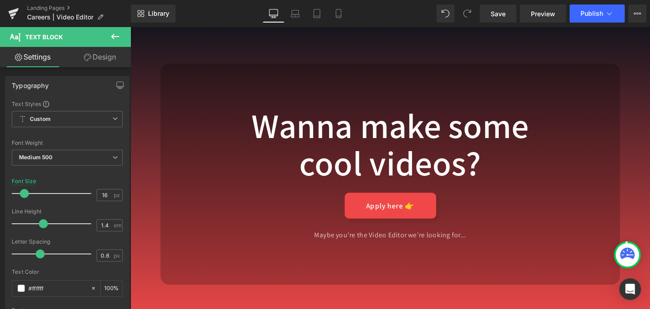
click at [408, 201] on div "Apply here 👉 Button" at bounding box center [403, 214] width 361 height 27
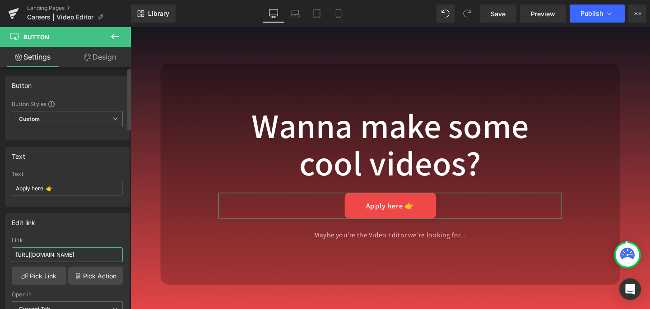
click at [68, 250] on input "https://form.typeform.com/to/A9d6TiPY" at bounding box center [67, 254] width 111 height 15
type input "[URL][DOMAIN_NAME]"
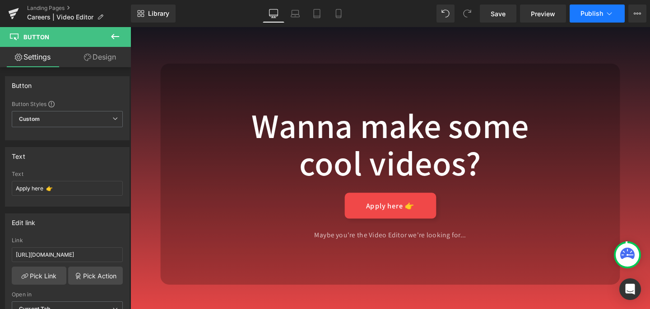
scroll to position [0, 0]
click at [590, 17] on span "Publish" at bounding box center [592, 13] width 23 height 7
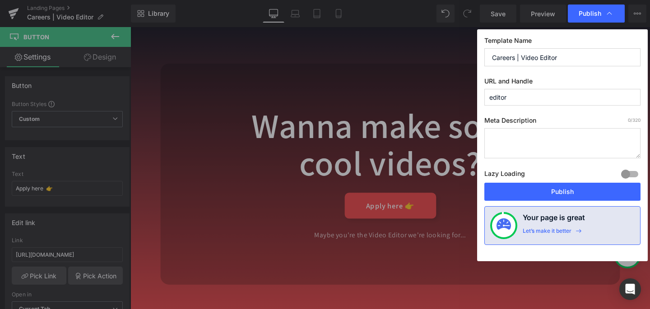
click at [488, 98] on input "editor" at bounding box center [563, 97] width 156 height 17
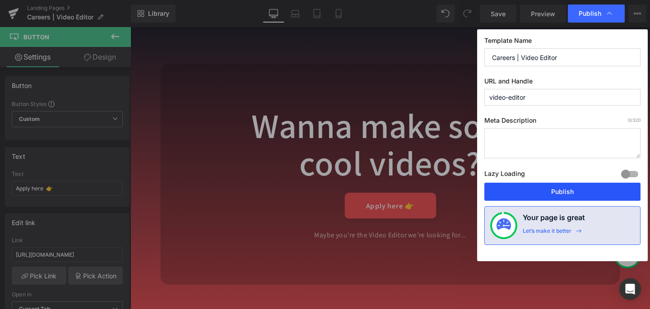
type input "video-editor"
click at [543, 188] on button "Publish" at bounding box center [563, 192] width 156 height 18
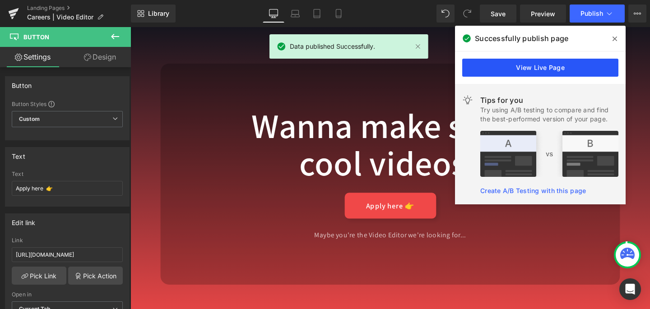
click at [574, 64] on link "View Live Page" at bounding box center [540, 68] width 156 height 18
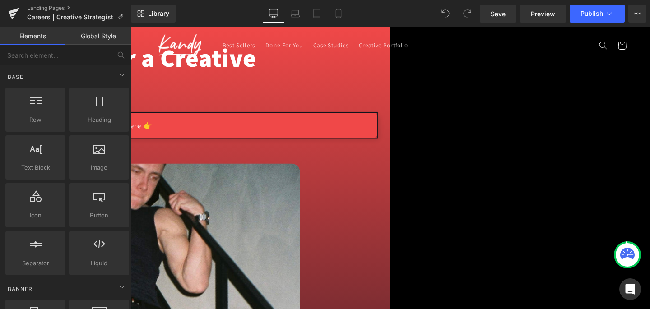
click at [256, 144] on link "Apply here 👉" at bounding box center [128, 130] width 524 height 27
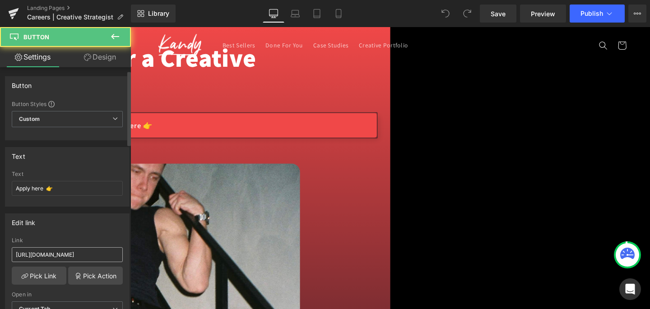
scroll to position [11, 0]
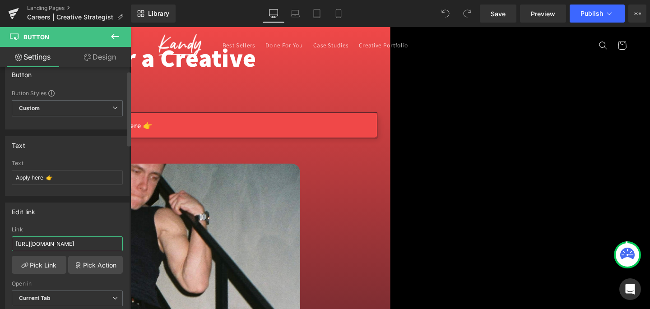
click at [48, 244] on input "https://form.typeform.com/to/tMg7hKA6" at bounding box center [67, 244] width 111 height 15
paste input "fzN8oPqJ"
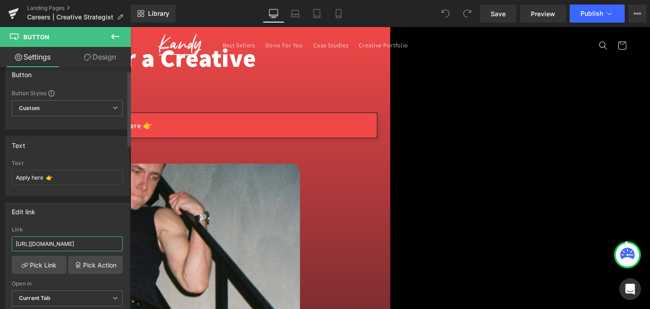
scroll to position [0, 3]
type input "[URL][DOMAIN_NAME]"
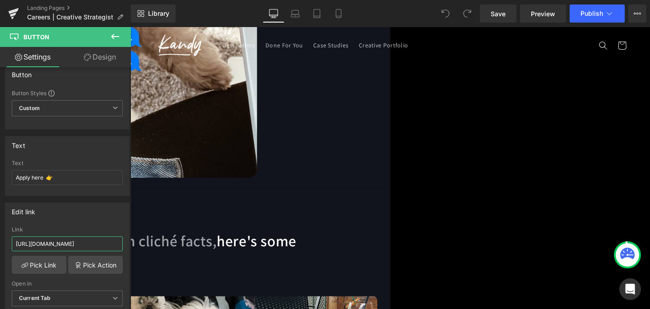
scroll to position [2760, 0]
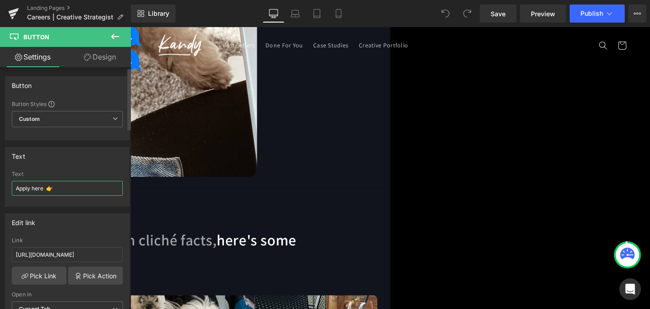
click at [95, 187] on input "Apply here 👉" at bounding box center [67, 188] width 111 height 15
click at [90, 246] on div "Link https://form.typeform.com/to/tMg7hKA6" at bounding box center [67, 252] width 111 height 29
click at [79, 251] on input "https://form.typeform.com/to/tMg7hKA6" at bounding box center [67, 254] width 111 height 15
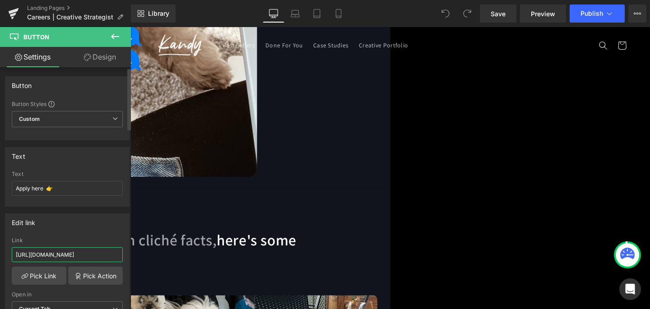
click at [79, 251] on input "https://form.typeform.com/to/tMg7hKA6" at bounding box center [67, 254] width 111 height 15
paste input "fzN8oPqJ"
type input "[URL][DOMAIN_NAME]"
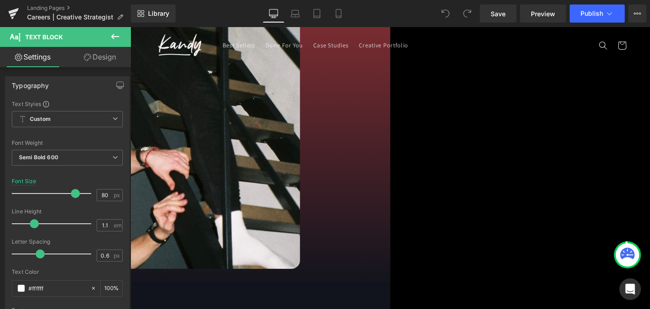
scroll to position [0, 0]
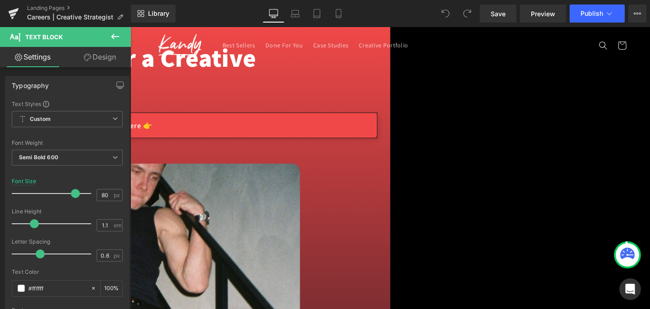
click at [202, 103] on h1 "Psst, we're looking for a Creative Strategist..." at bounding box center [128, 75] width 524 height 58
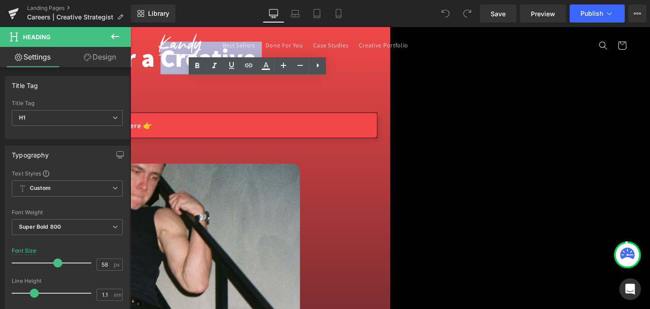
drag, startPoint x: 165, startPoint y: 158, endPoint x: 274, endPoint y: 193, distance: 114.4
click at [274, 103] on h1 "Psst, we're looking for a Creative Strategist..." at bounding box center [128, 75] width 524 height 58
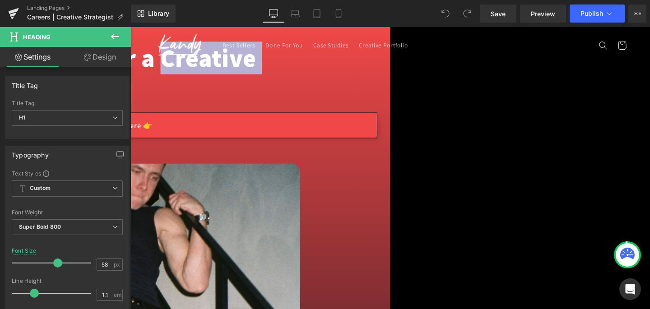
paste div
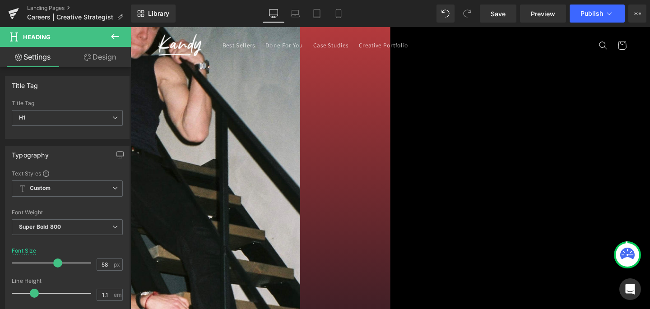
scroll to position [159, 0]
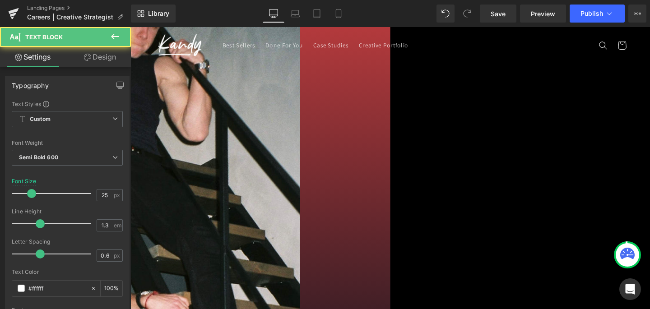
drag, startPoint x: 438, startPoint y: 228, endPoint x: 527, endPoint y: 231, distance: 89.5
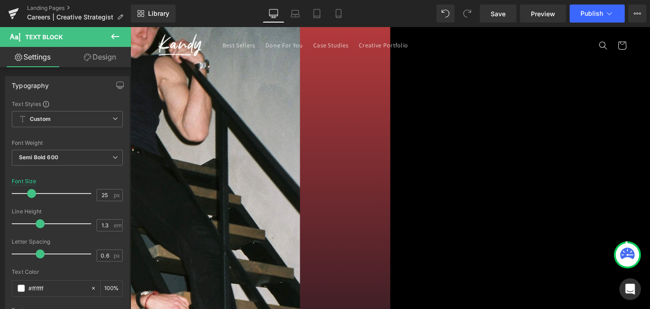
paste div
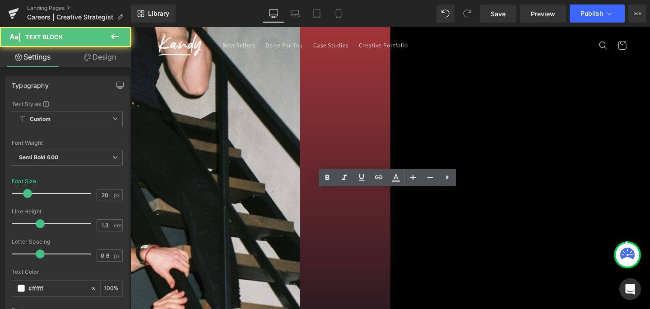
scroll to position [218, 0]
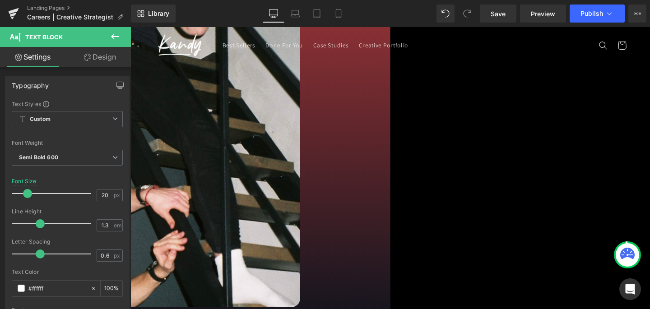
scroll to position [296, 0]
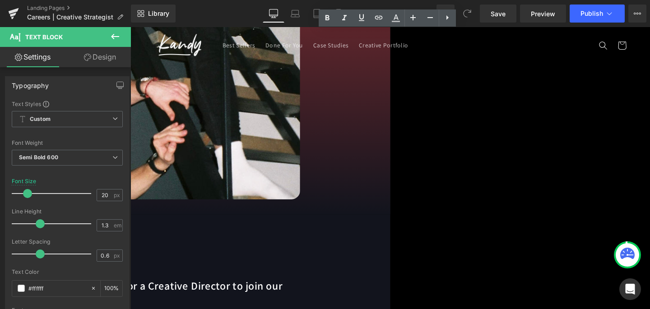
scroll to position [387, 0]
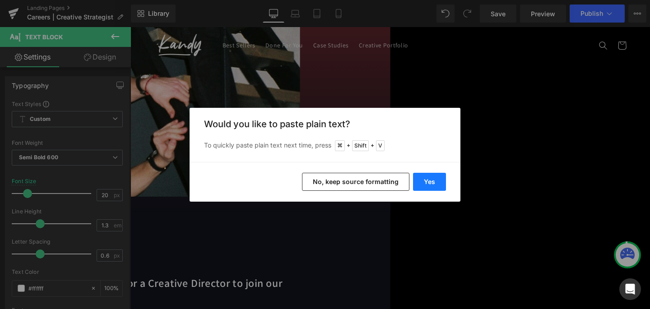
click at [436, 180] on button "Yes" at bounding box center [429, 182] width 33 height 18
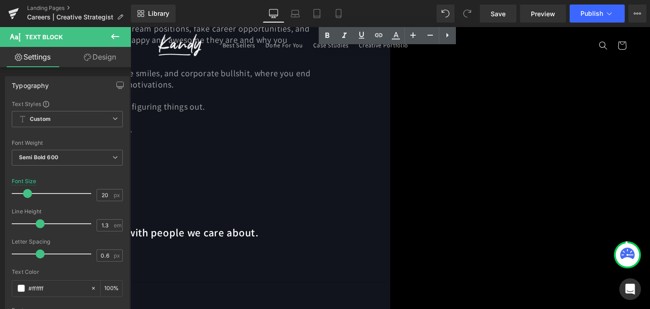
scroll to position [1632, 0]
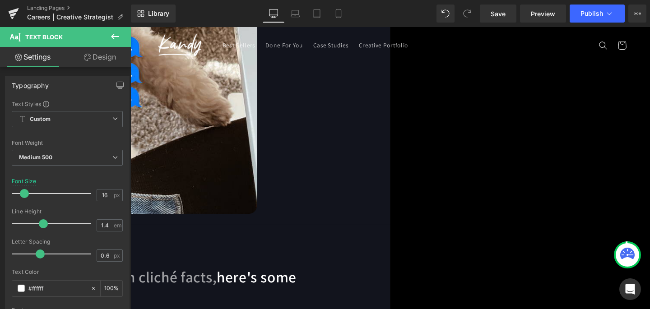
scroll to position [2754, 0]
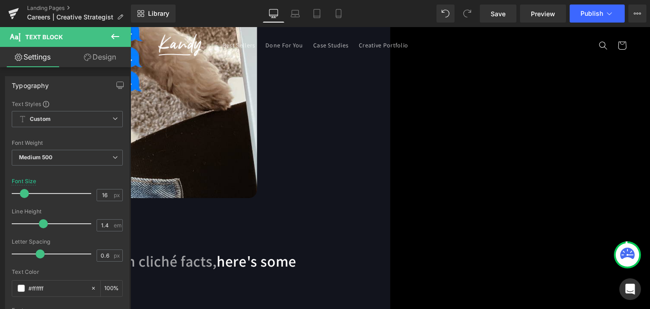
click at [131, 27] on span "Text Block" at bounding box center [131, 27] width 0 height 0
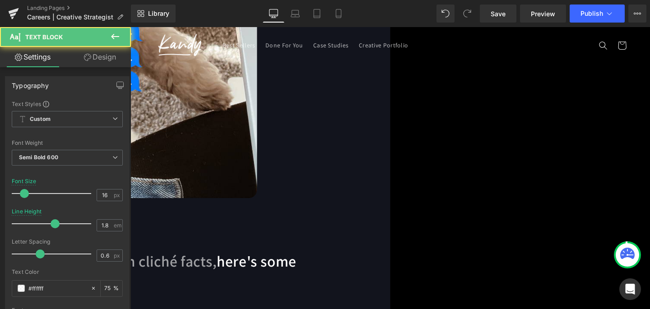
click at [131, 27] on span "Text Block" at bounding box center [131, 27] width 0 height 0
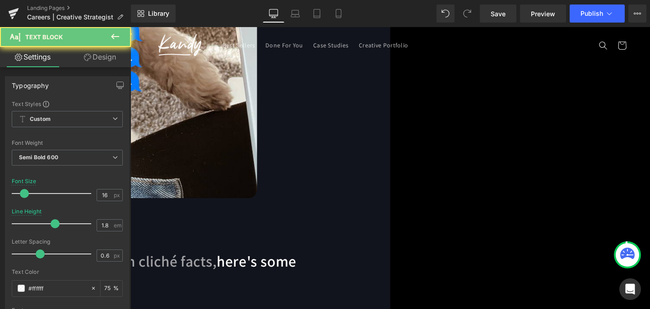
click at [131, 27] on link at bounding box center [131, 27] width 0 height 0
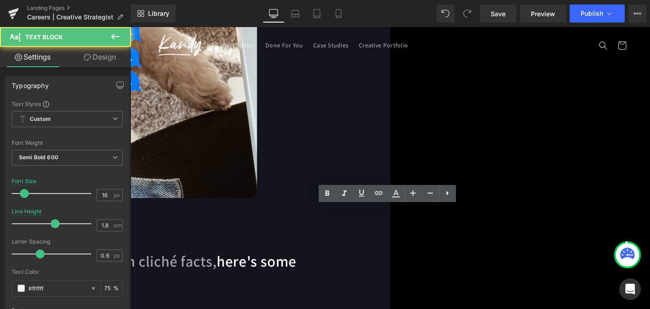
drag, startPoint x: 430, startPoint y: 224, endPoint x: 401, endPoint y: 224, distance: 28.9
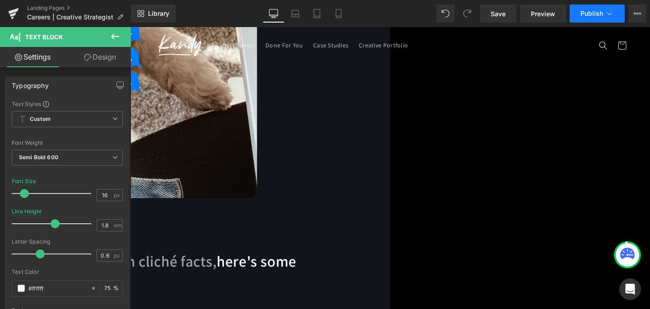
click at [586, 16] on span "Publish" at bounding box center [592, 13] width 23 height 7
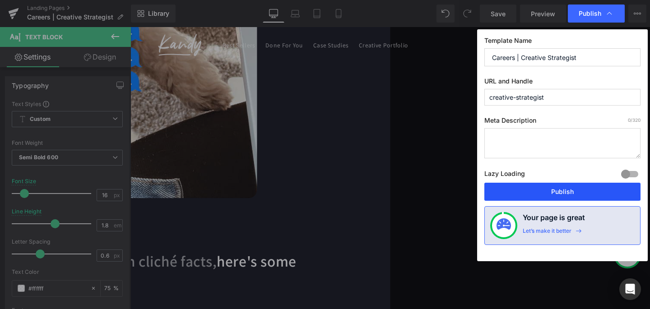
click at [568, 193] on button "Publish" at bounding box center [563, 192] width 156 height 18
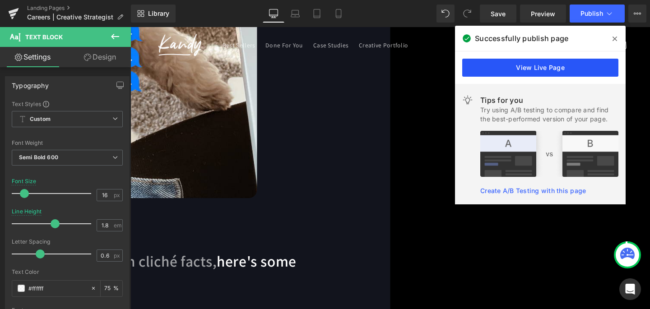
click at [555, 67] on link "View Live Page" at bounding box center [540, 68] width 156 height 18
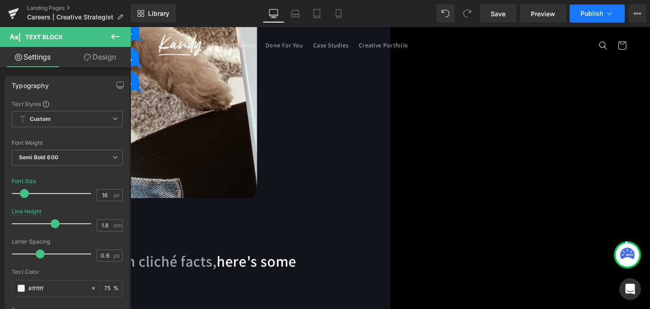
click at [609, 13] on icon at bounding box center [609, 13] width 9 height 9
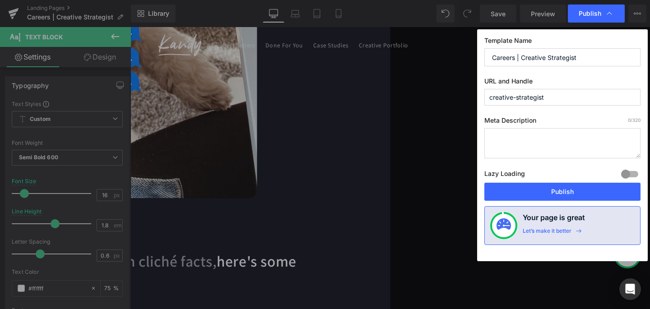
click at [557, 84] on label "URL and Handle" at bounding box center [563, 83] width 156 height 12
drag, startPoint x: 547, startPoint y: 98, endPoint x: 518, endPoint y: 98, distance: 29.4
click at [518, 98] on input "creative-strategist" at bounding box center [563, 97] width 156 height 17
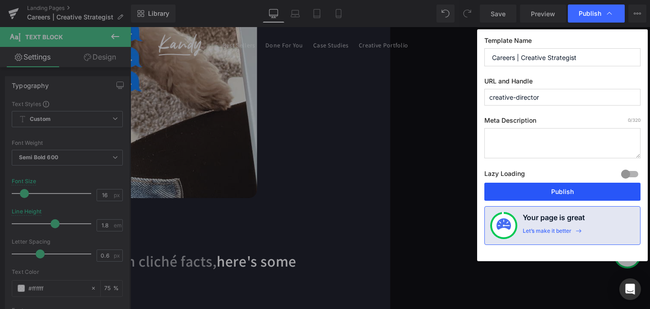
type input "creative-director"
click at [568, 188] on button "Publish" at bounding box center [563, 192] width 156 height 18
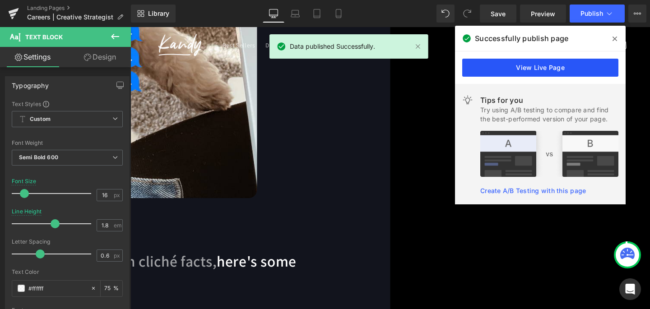
click at [543, 76] on link "View Live Page" at bounding box center [540, 68] width 156 height 18
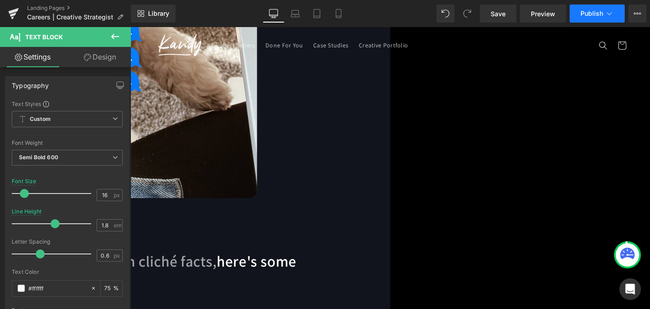
click at [575, 12] on button "Publish" at bounding box center [597, 14] width 55 height 18
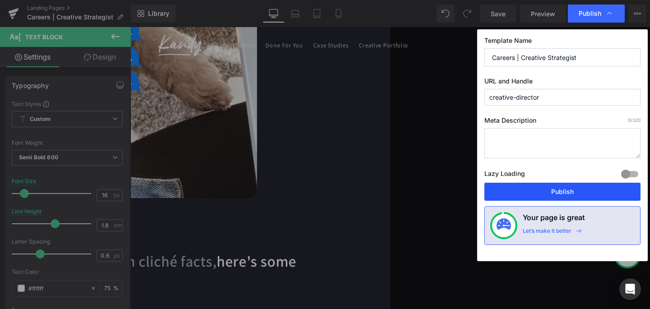
click at [558, 197] on button "Publish" at bounding box center [563, 192] width 156 height 18
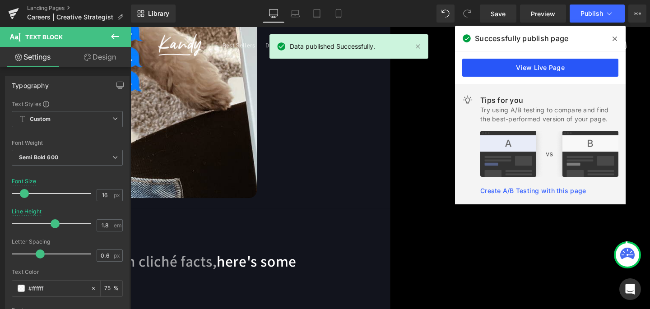
click at [554, 67] on link "View Live Page" at bounding box center [540, 68] width 156 height 18
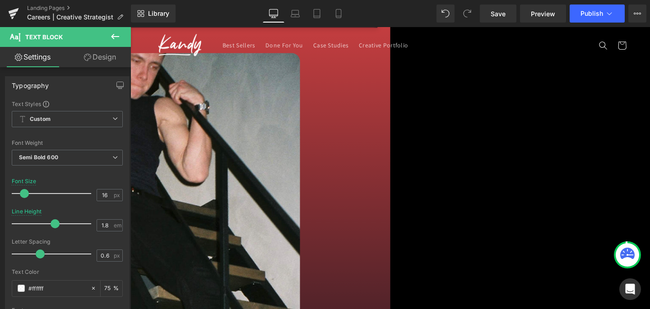
scroll to position [324, 0]
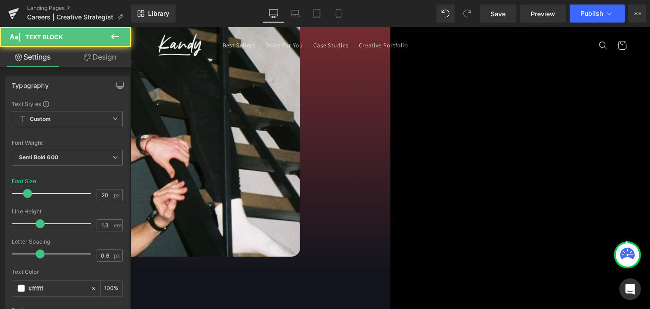
drag, startPoint x: 333, startPoint y: 154, endPoint x: 284, endPoint y: 146, distance: 49.8
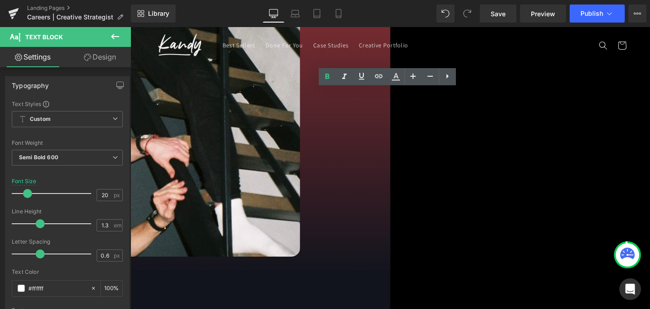
click at [588, 23] on div "Library Desktop Desktop Laptop Tablet Mobile Save Preview Publish Scheduled Vie…" at bounding box center [390, 13] width 519 height 27
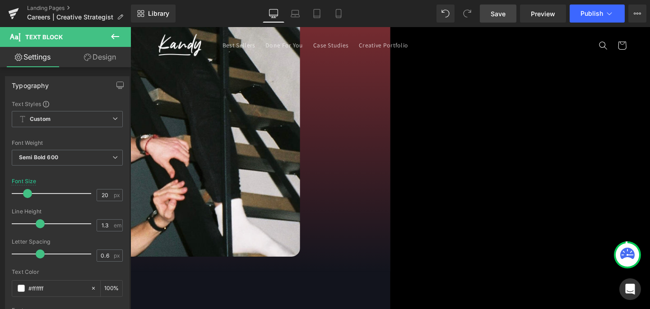
click at [505, 11] on span "Save" at bounding box center [498, 13] width 15 height 9
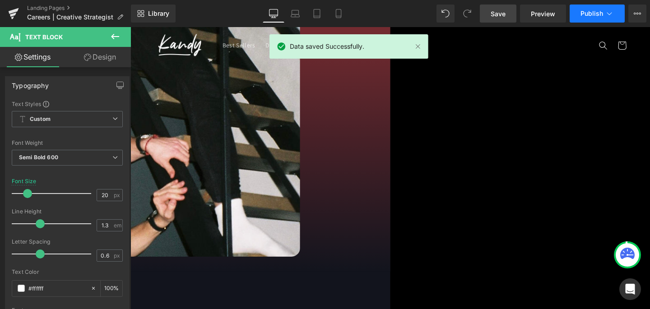
click at [596, 18] on button "Publish" at bounding box center [597, 14] width 55 height 18
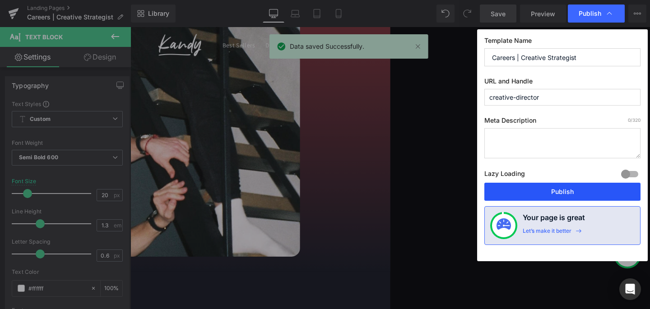
click at [560, 191] on button "Publish" at bounding box center [563, 192] width 156 height 18
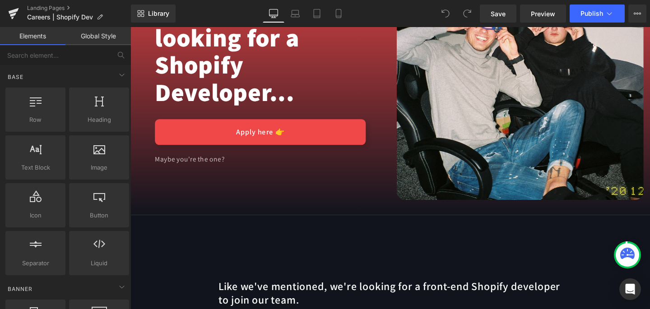
scroll to position [49, 0]
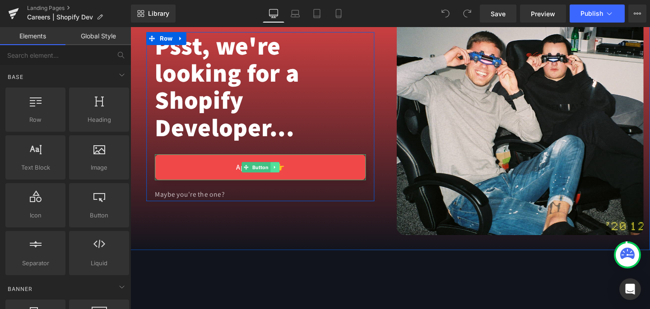
click at [286, 175] on link at bounding box center [282, 174] width 9 height 11
click at [210, 175] on link "Apply here 👉" at bounding box center [267, 174] width 222 height 27
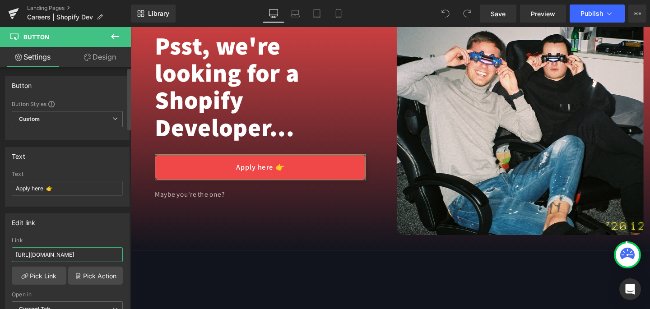
click at [74, 253] on input "https://form.typeform.com/to/N3UKjcRO" at bounding box center [67, 254] width 111 height 15
paste input "fzN8oPqJ"
type input "[URL][DOMAIN_NAME]"
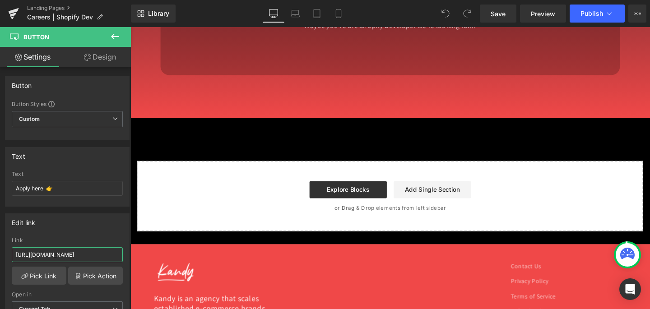
scroll to position [2645, 0]
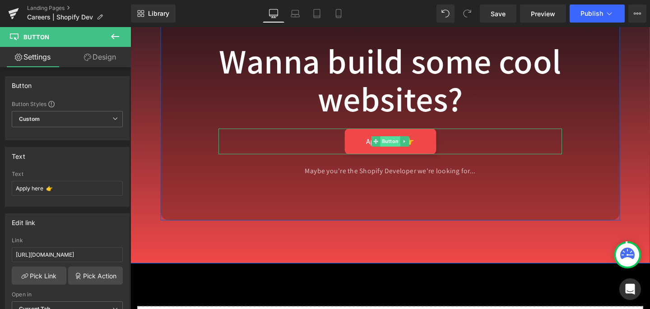
click at [399, 142] on span "Button" at bounding box center [403, 147] width 21 height 11
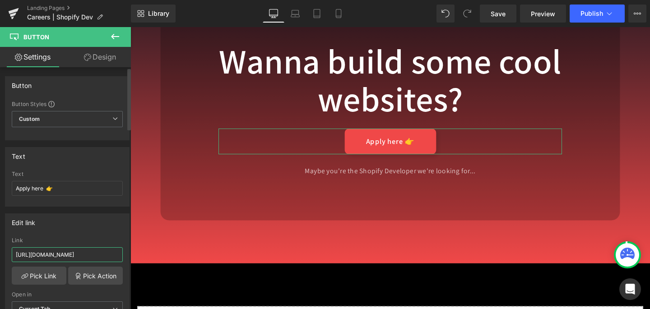
click at [63, 254] on input "https://form.typeform.com/to/N3UKjcRO" at bounding box center [67, 254] width 111 height 15
paste input "fzN8oPqJ"
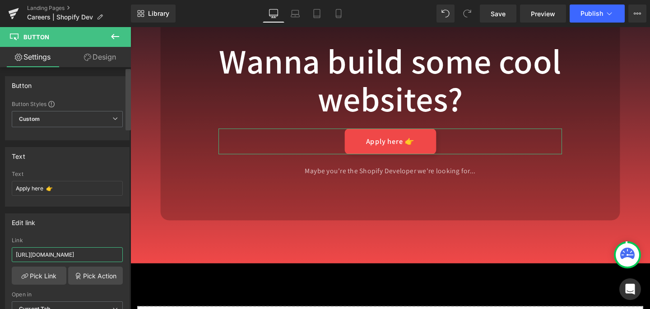
scroll to position [0, 3]
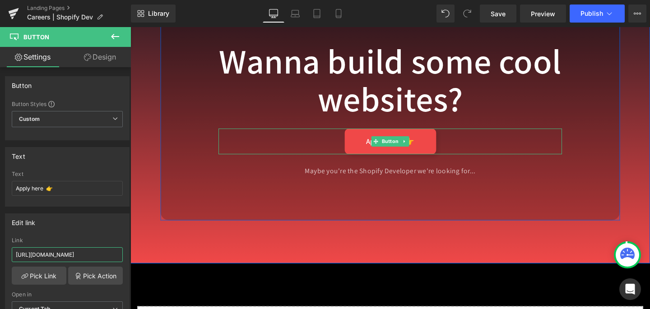
type input "[URL][DOMAIN_NAME]"
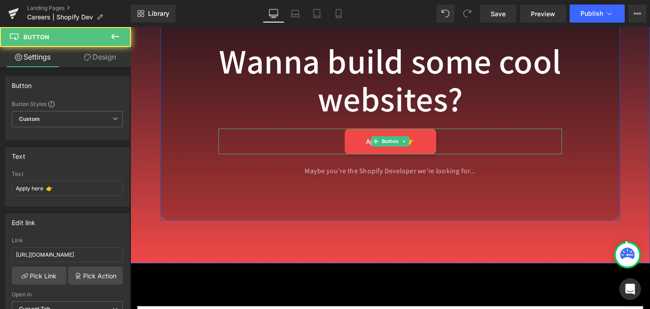
scroll to position [0, 0]
click at [434, 145] on link "Apply here 👉" at bounding box center [404, 147] width 96 height 27
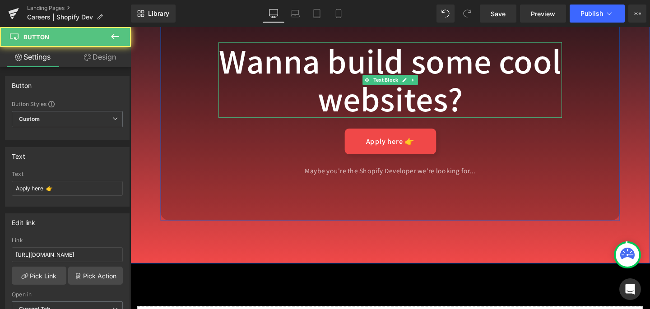
click at [456, 88] on p "Wanna build some cool websites?" at bounding box center [403, 82] width 361 height 79
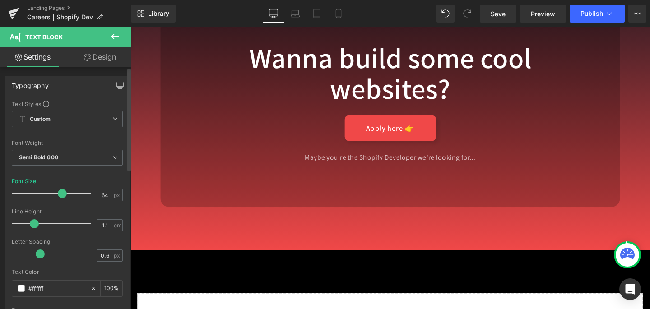
type input "63"
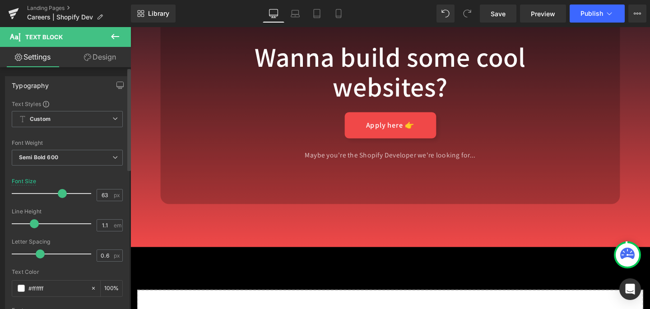
drag, startPoint x: 67, startPoint y: 192, endPoint x: 60, endPoint y: 192, distance: 7.7
click at [60, 192] on div at bounding box center [53, 194] width 75 height 18
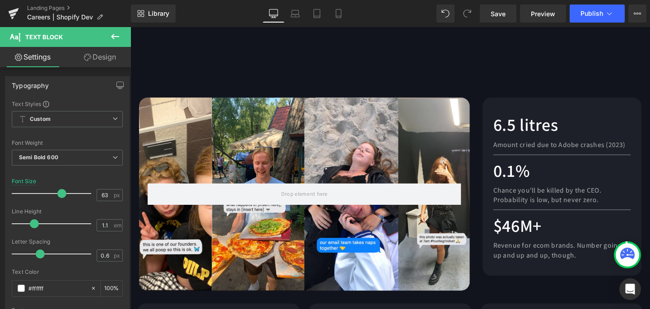
scroll to position [1425, 0]
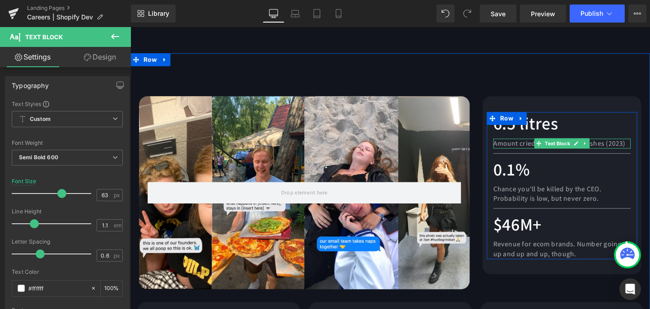
click at [645, 148] on span "Amount cried due to Adobe crashes (2023)" at bounding box center [581, 149] width 139 height 9
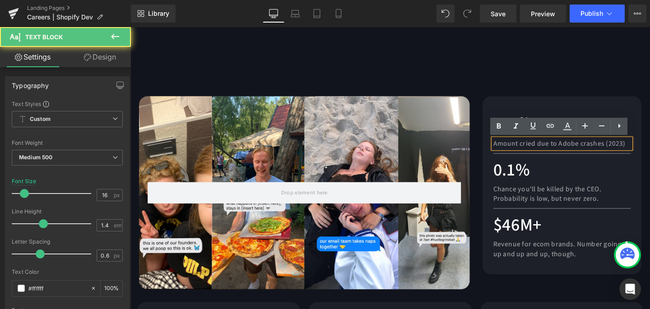
click at [644, 149] on span "Amount cried due to Adobe crashes (2023)" at bounding box center [581, 149] width 139 height 9
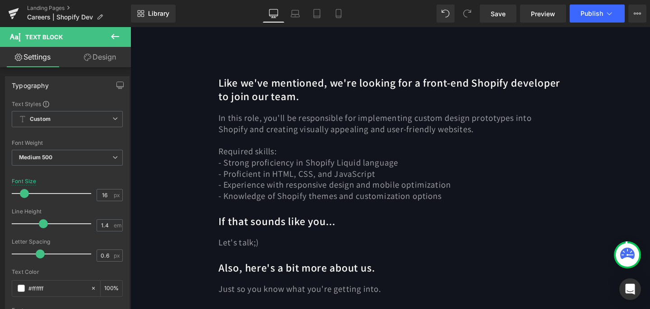
scroll to position [291, 0]
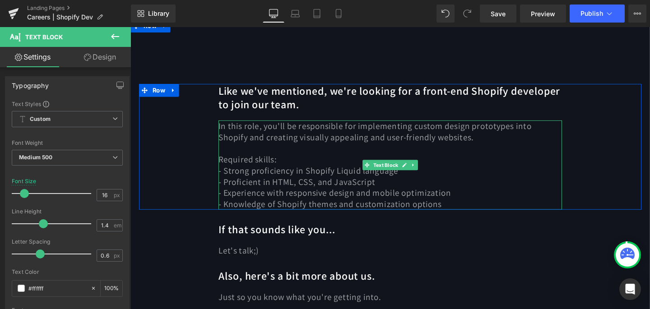
click at [395, 166] on p "Required skills:" at bounding box center [403, 167] width 361 height 12
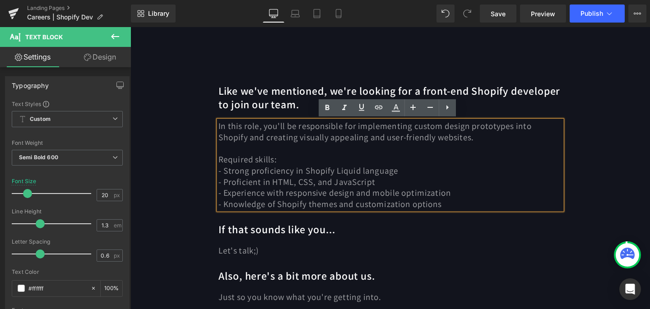
click at [375, 173] on span "- Strong proficiency in Shopify Liquid language" at bounding box center [317, 179] width 189 height 12
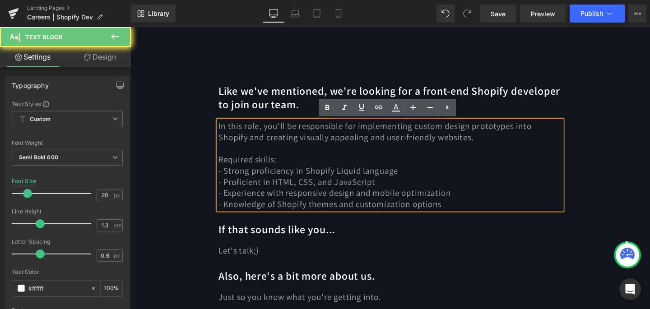
click at [375, 173] on span "- Strong proficiency in Shopify Liquid language" at bounding box center [317, 179] width 189 height 12
click at [340, 163] on p "Required skills:" at bounding box center [403, 167] width 361 height 12
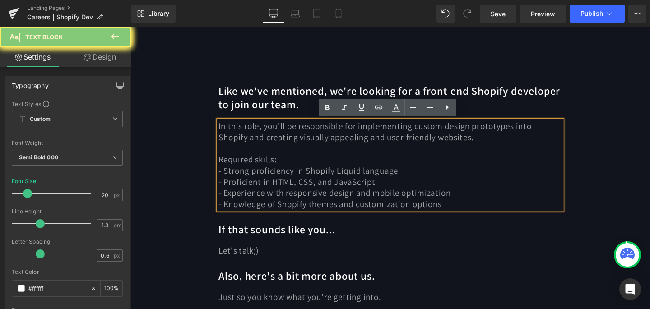
click at [340, 163] on p "Required skills:" at bounding box center [403, 167] width 361 height 12
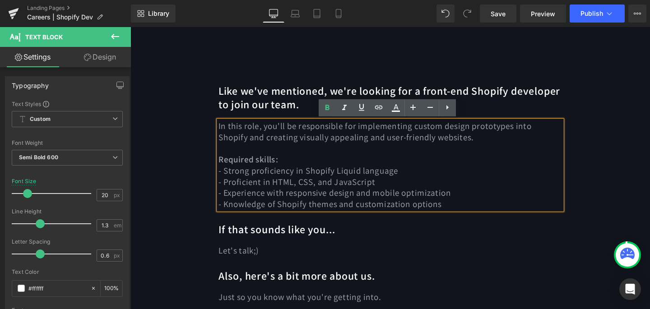
click at [373, 187] on span "- Proficient in HTML, CSS, and JavaScript" at bounding box center [305, 190] width 165 height 12
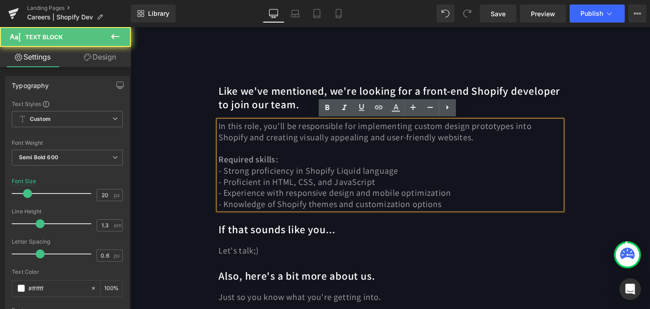
click at [509, 201] on p "- Experience with responsive design and mobile optimization" at bounding box center [403, 202] width 361 height 12
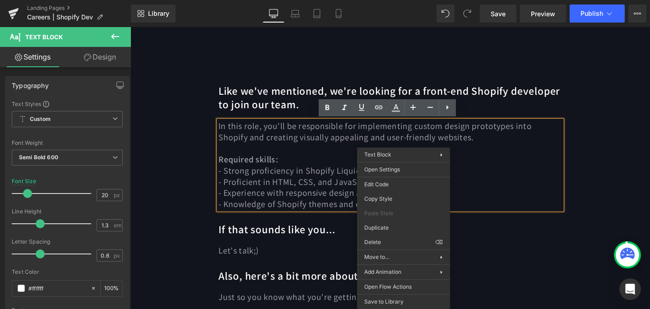
click at [335, 199] on span "- Experience with responsive design and mobile optimization" at bounding box center [345, 202] width 244 height 12
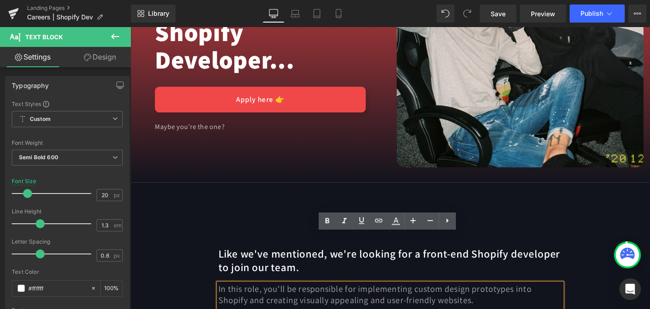
scroll to position [0, 0]
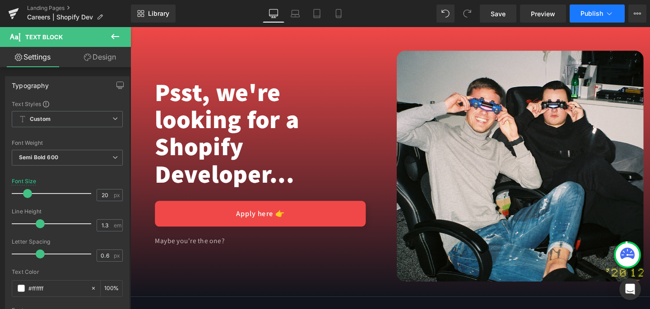
click at [591, 15] on span "Publish" at bounding box center [592, 13] width 23 height 7
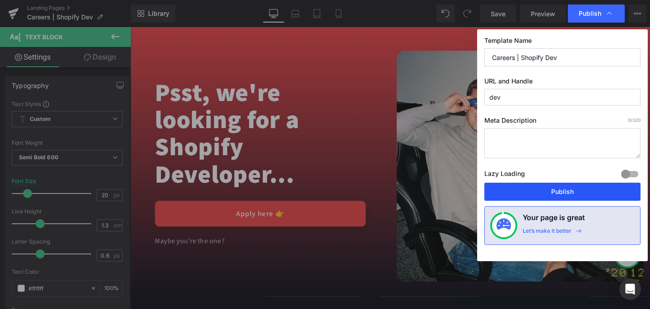
click at [554, 192] on button "Publish" at bounding box center [563, 192] width 156 height 18
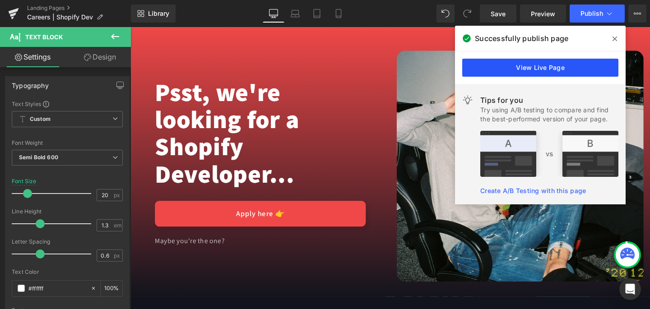
click at [552, 69] on link "View Live Page" at bounding box center [540, 68] width 156 height 18
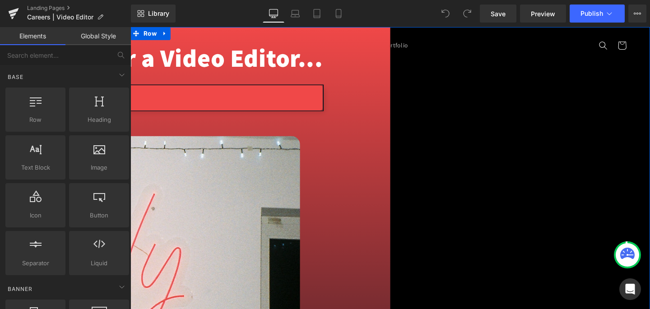
click at [289, 115] on link "Apply here 👉" at bounding box center [99, 101] width 467 height 27
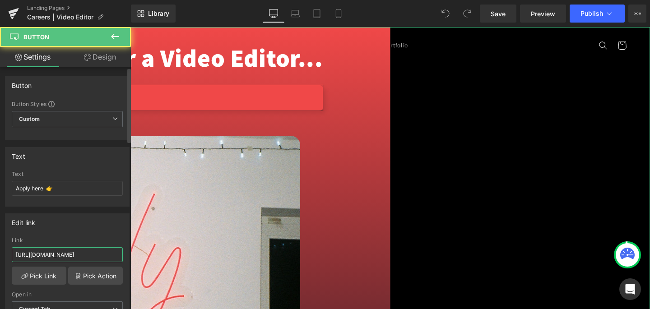
click at [69, 248] on input "[URL][DOMAIN_NAME]" at bounding box center [67, 254] width 111 height 15
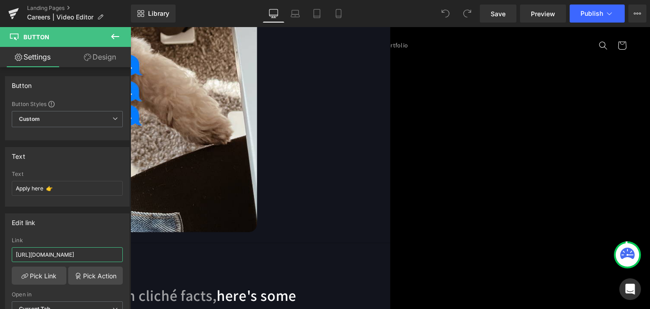
scroll to position [2743, 0]
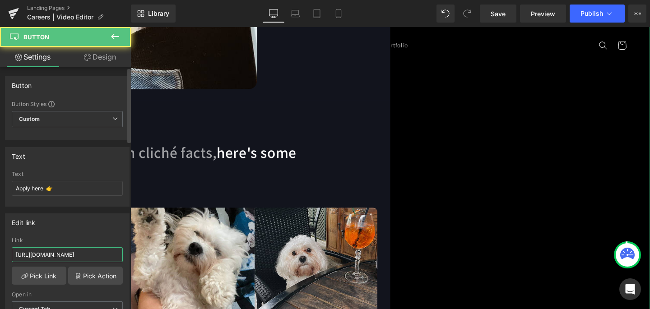
click at [102, 255] on input "[URL][DOMAIN_NAME]" at bounding box center [67, 254] width 111 height 15
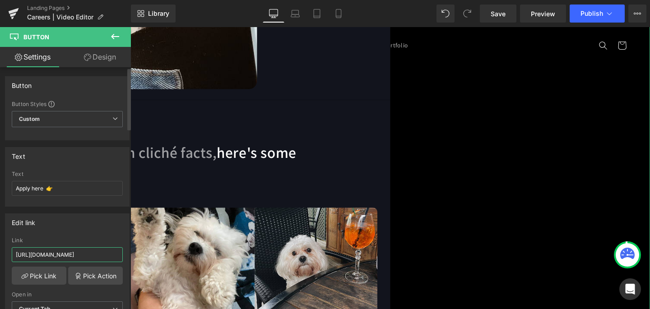
click at [102, 255] on input "[URL][DOMAIN_NAME]" at bounding box center [67, 254] width 111 height 15
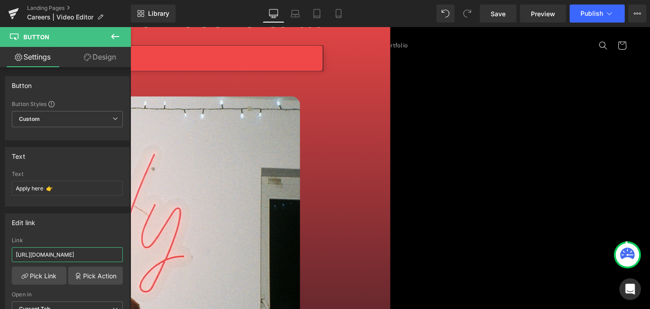
scroll to position [0, 0]
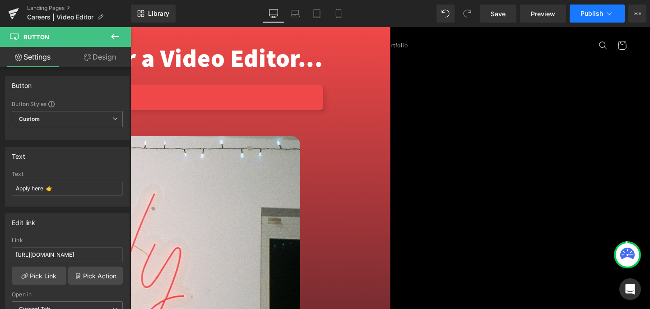
click at [593, 16] on span "Publish" at bounding box center [592, 13] width 23 height 7
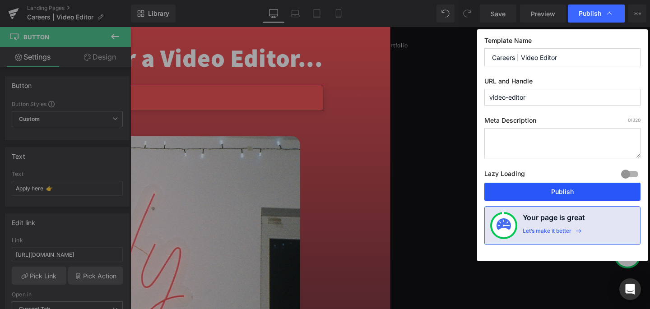
click at [561, 195] on button "Publish" at bounding box center [563, 192] width 156 height 18
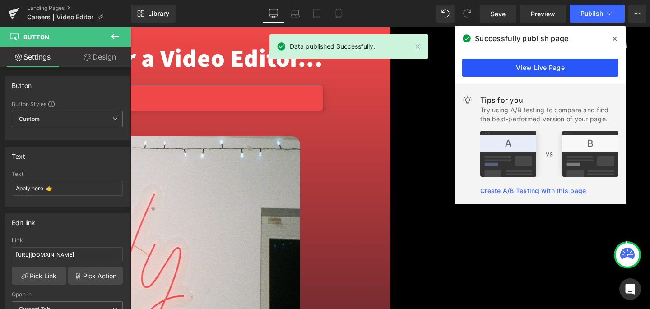
click at [558, 69] on link "View Live Page" at bounding box center [540, 68] width 156 height 18
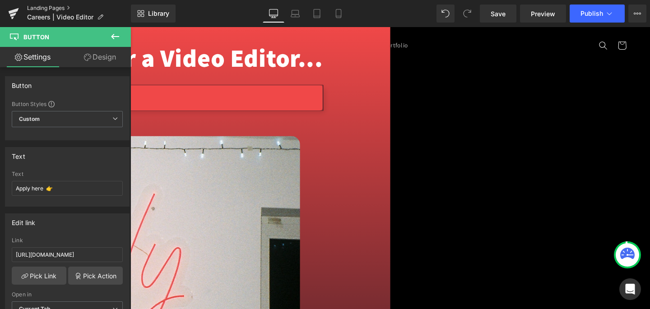
click at [36, 8] on link "Landing Pages" at bounding box center [79, 8] width 104 height 7
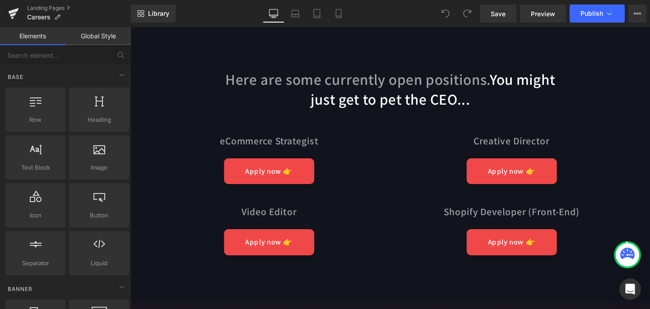
scroll to position [2878, 0]
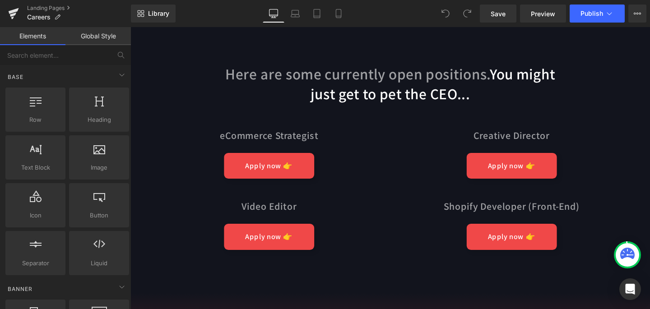
click at [280, 239] on div "Apply now 👉 Button" at bounding box center [275, 247] width 233 height 27
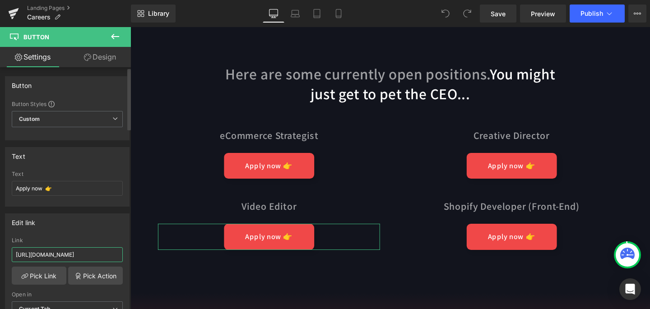
click at [71, 254] on input "[URL][DOMAIN_NAME]" at bounding box center [67, 254] width 111 height 15
paste input "[DOMAIN_NAME][URL]"
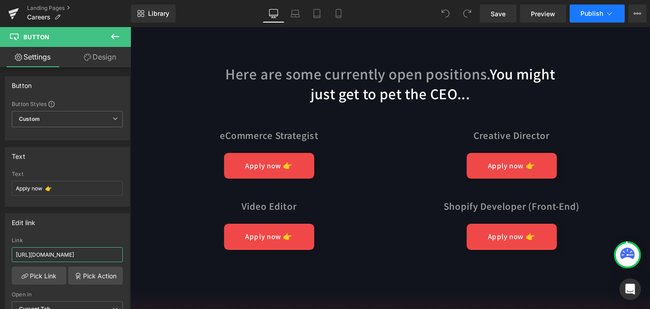
type input "[URL][DOMAIN_NAME]"
click at [585, 19] on button "Publish" at bounding box center [597, 14] width 55 height 18
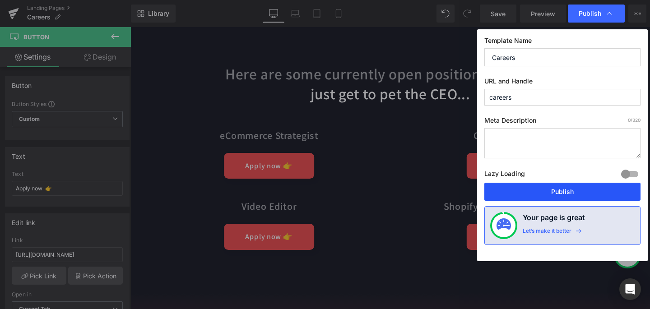
click at [529, 201] on button "Publish" at bounding box center [563, 192] width 156 height 18
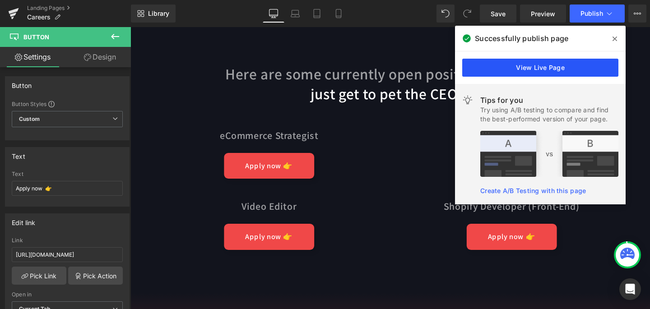
click at [518, 72] on link "View Live Page" at bounding box center [540, 68] width 156 height 18
